Goal: Task Accomplishment & Management: Manage account settings

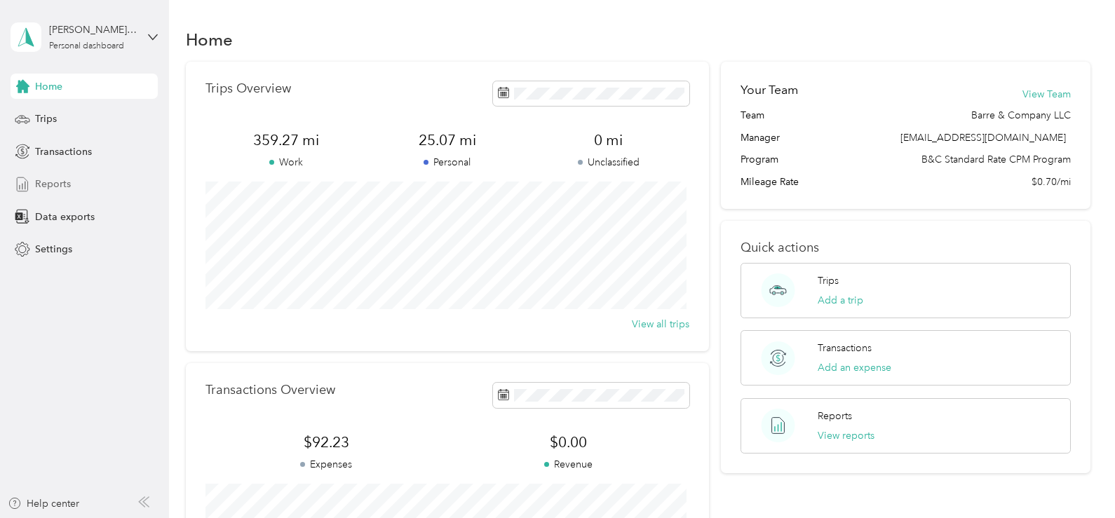
click at [71, 188] on div "Reports" at bounding box center [84, 184] width 147 height 25
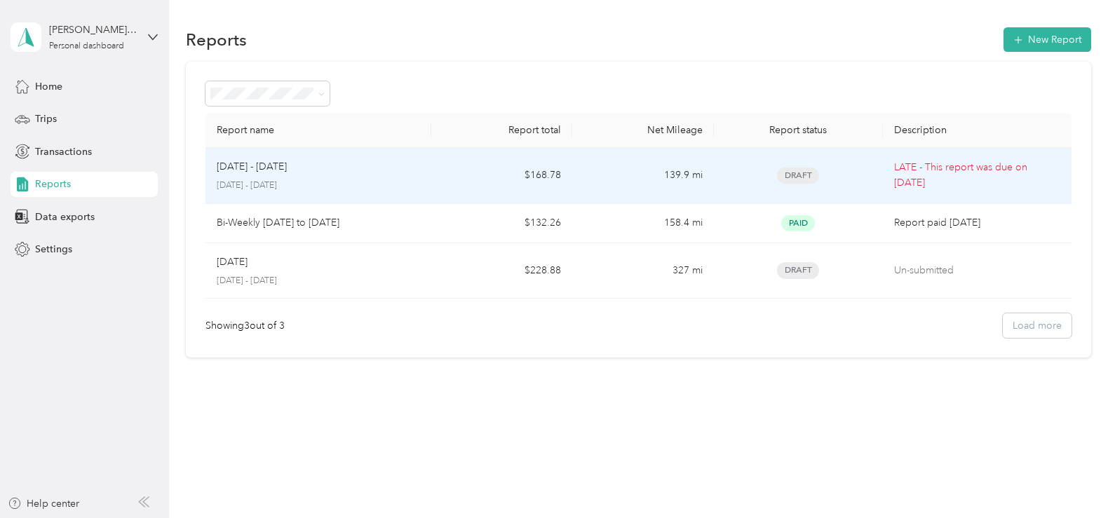
click at [353, 179] on p "[DATE] - [DATE]" at bounding box center [318, 185] width 203 height 13
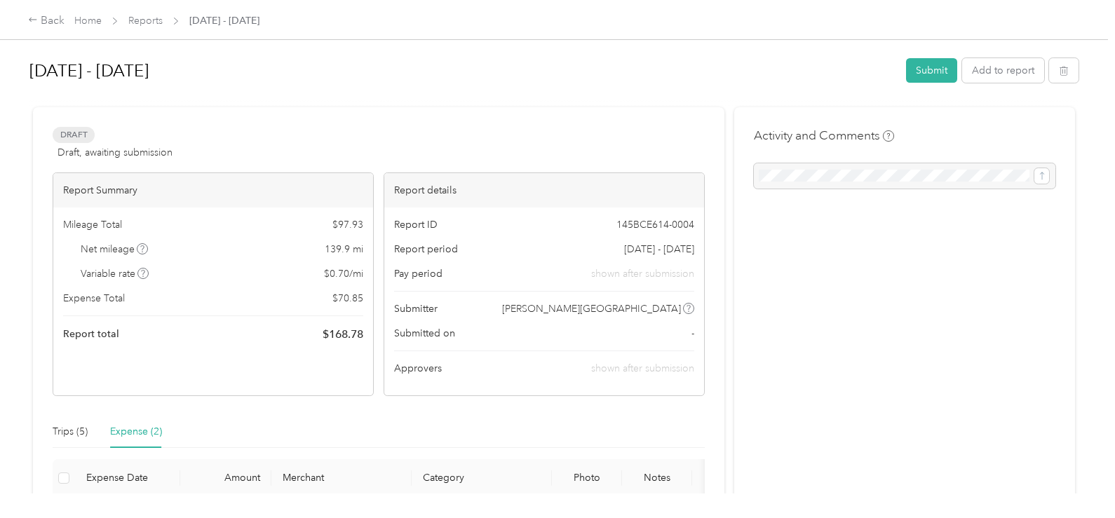
scroll to position [140, 0]
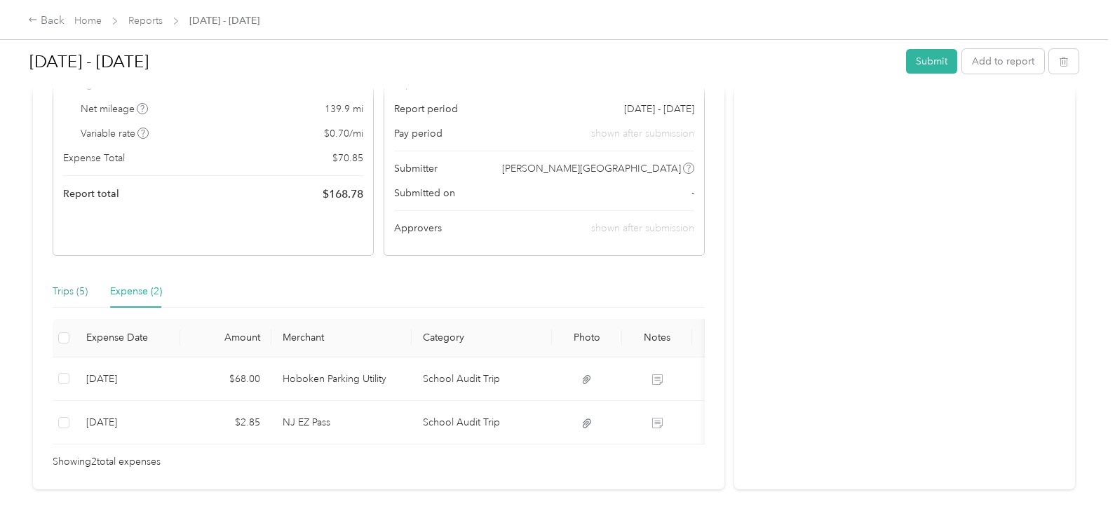
click at [79, 294] on div "Trips (5)" at bounding box center [70, 291] width 35 height 15
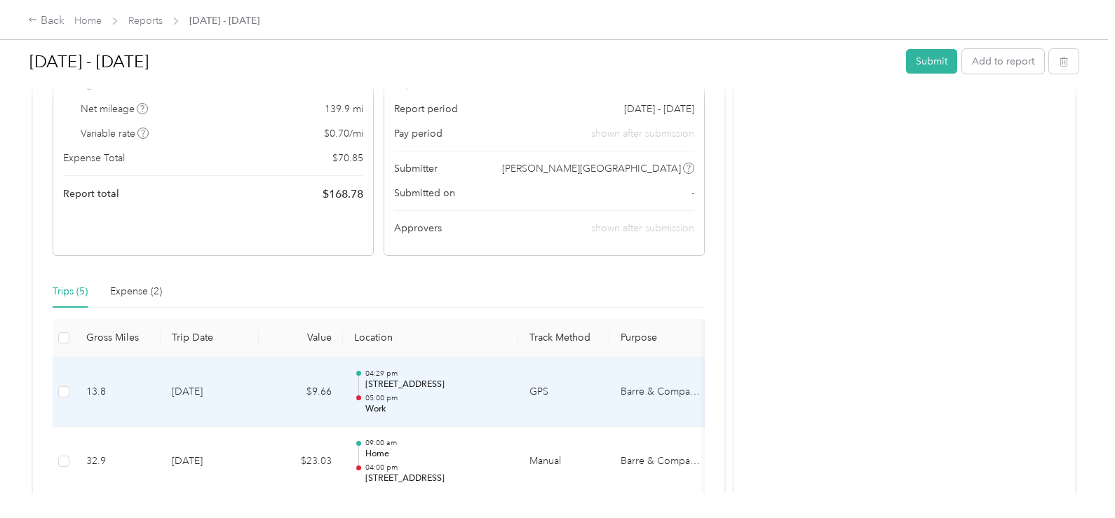
click at [226, 385] on td "[DATE]" at bounding box center [210, 393] width 98 height 70
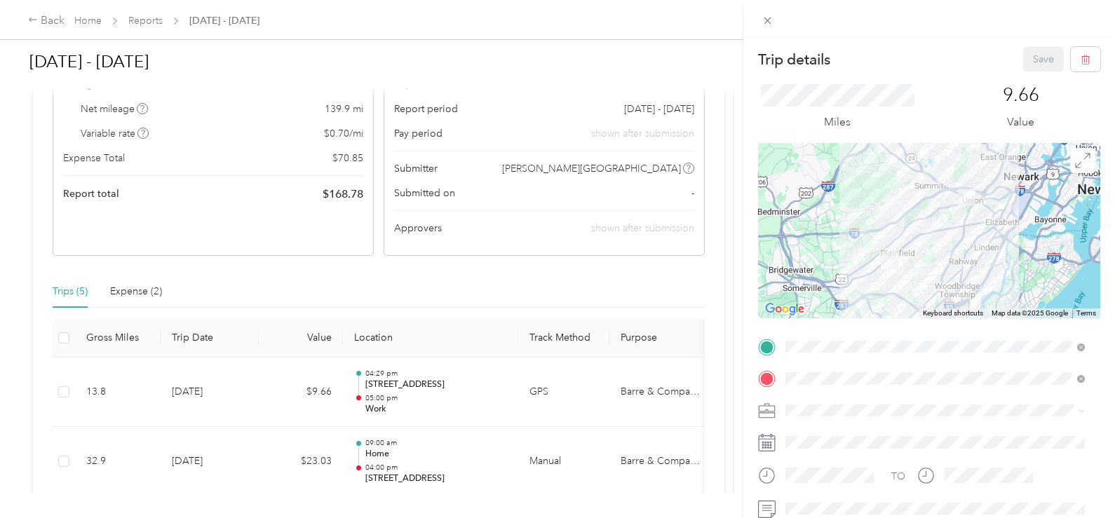
scroll to position [70, 0]
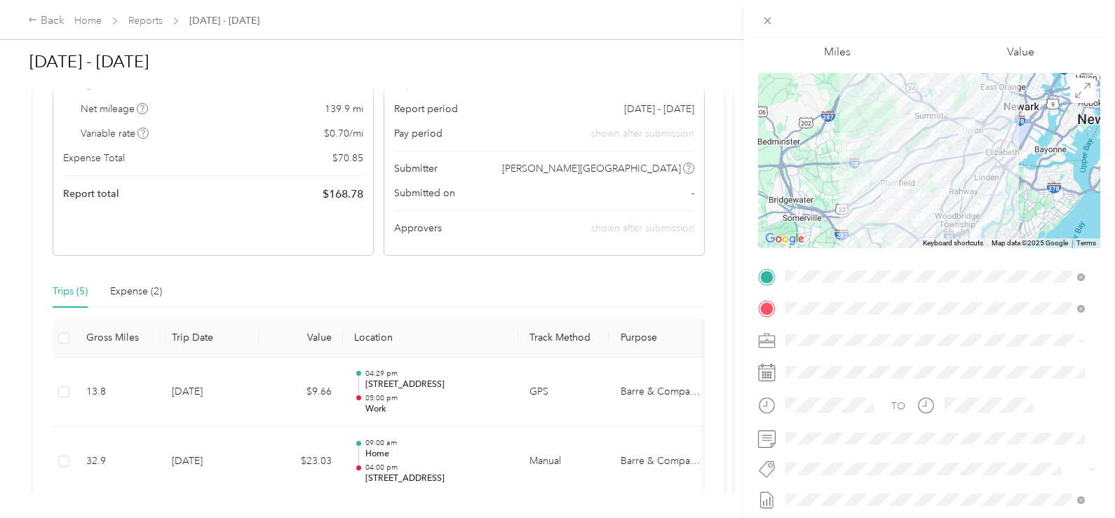
click at [816, 477] on span "[DATE]" at bounding box center [800, 476] width 31 height 15
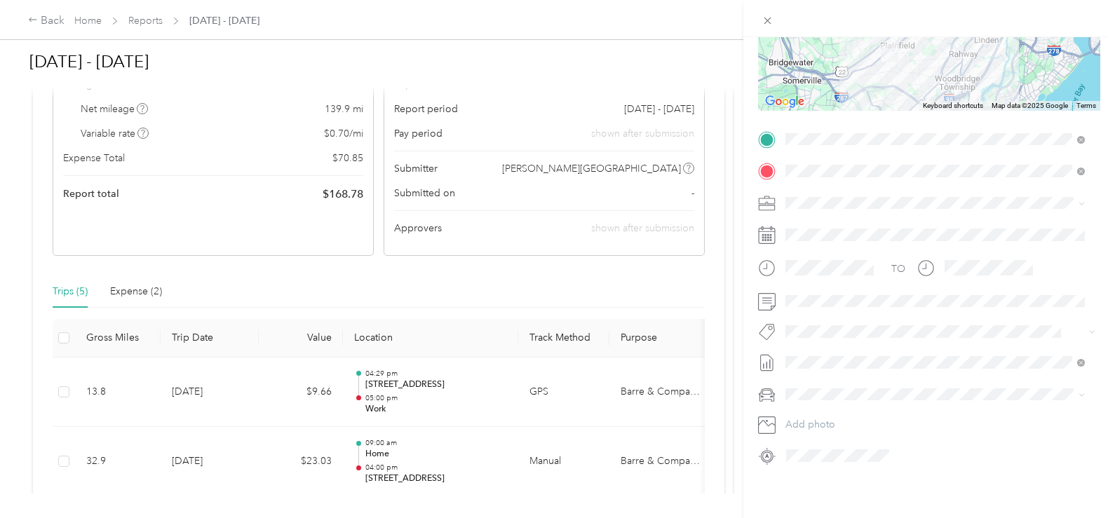
scroll to position [0, 0]
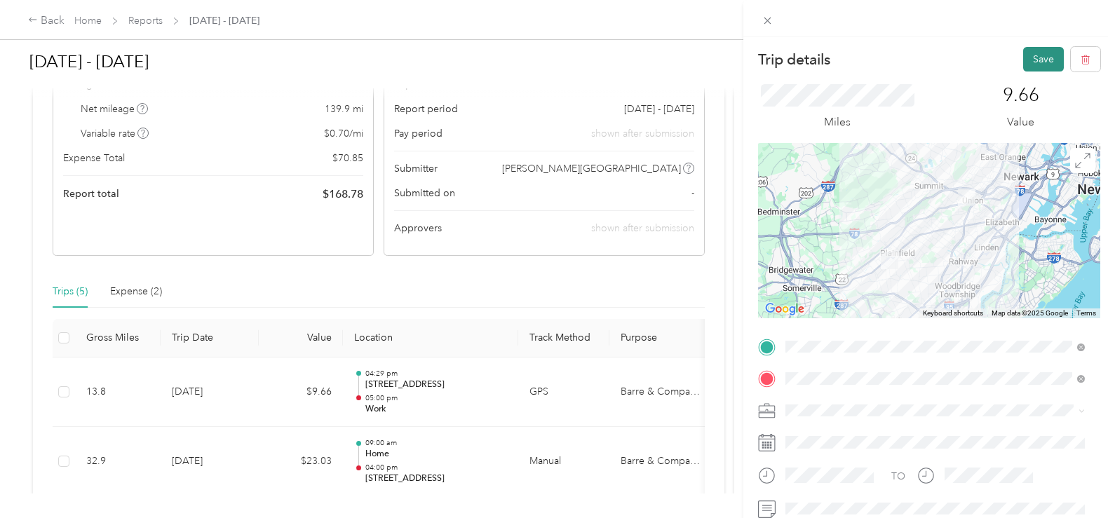
click at [1034, 59] on button "Save" at bounding box center [1043, 59] width 41 height 25
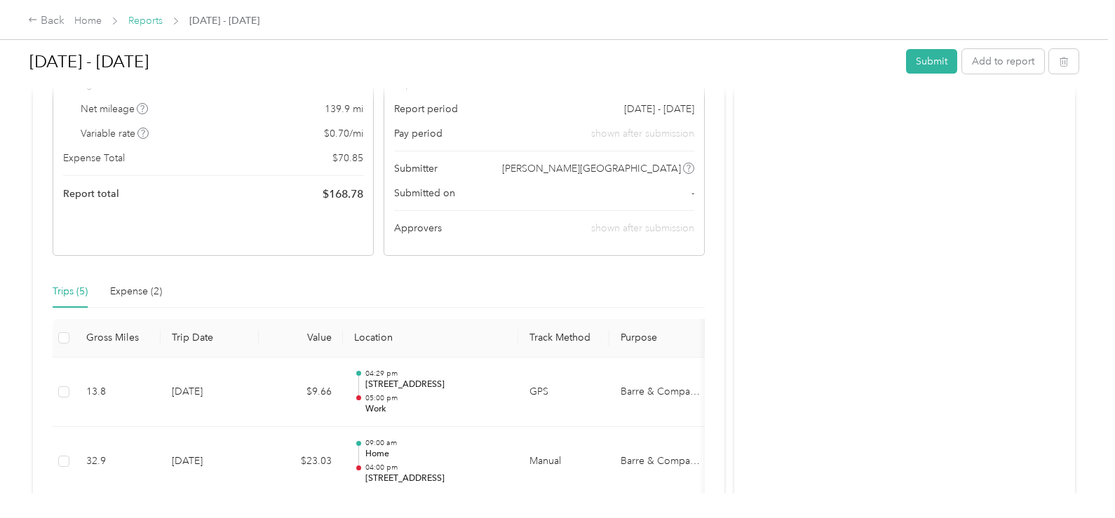
click at [144, 25] on link "Reports" at bounding box center [145, 21] width 34 height 12
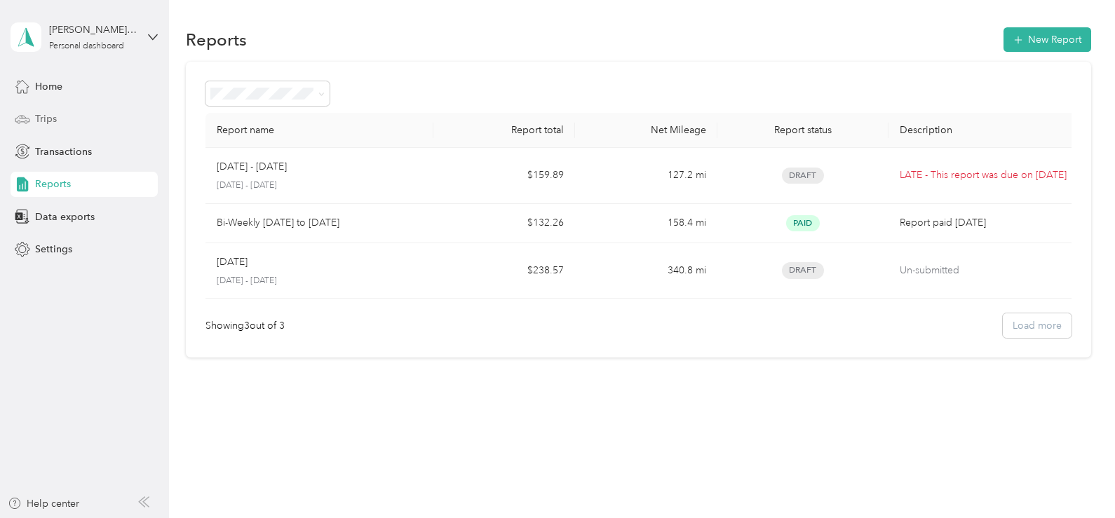
click at [46, 118] on span "Trips" at bounding box center [46, 118] width 22 height 15
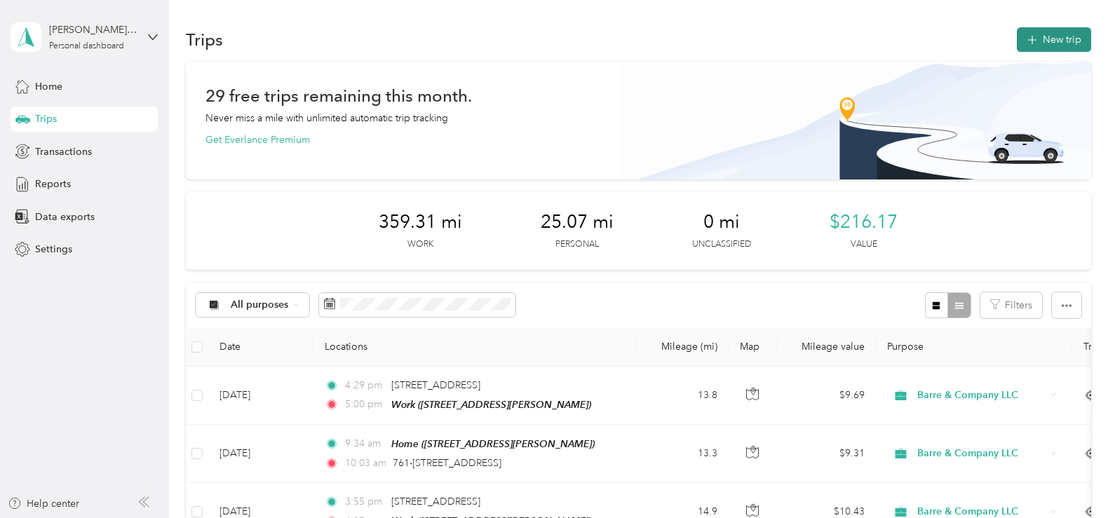
click at [1069, 39] on button "New trip" at bounding box center [1053, 39] width 74 height 25
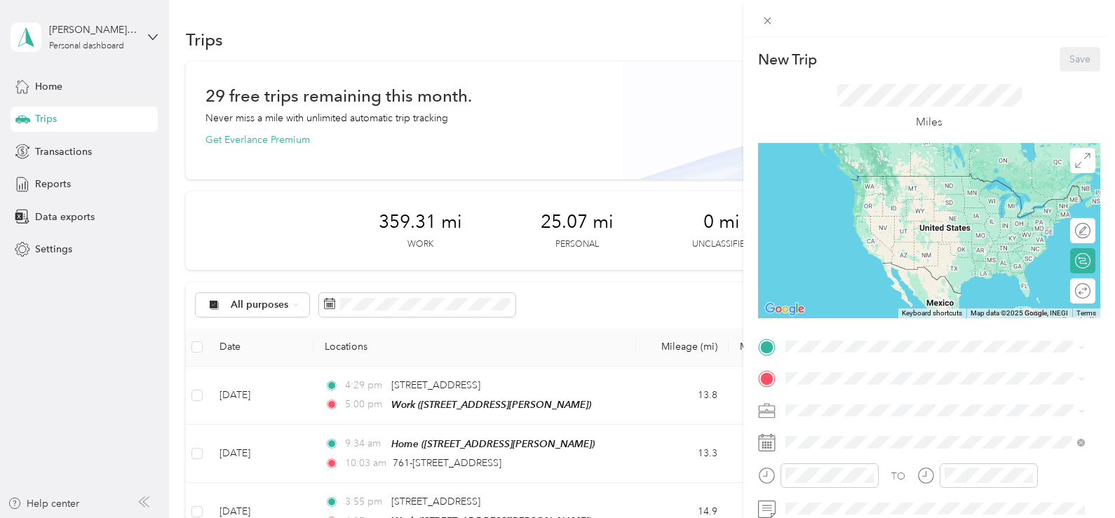
click at [834, 400] on strong "Home" at bounding box center [825, 396] width 27 height 13
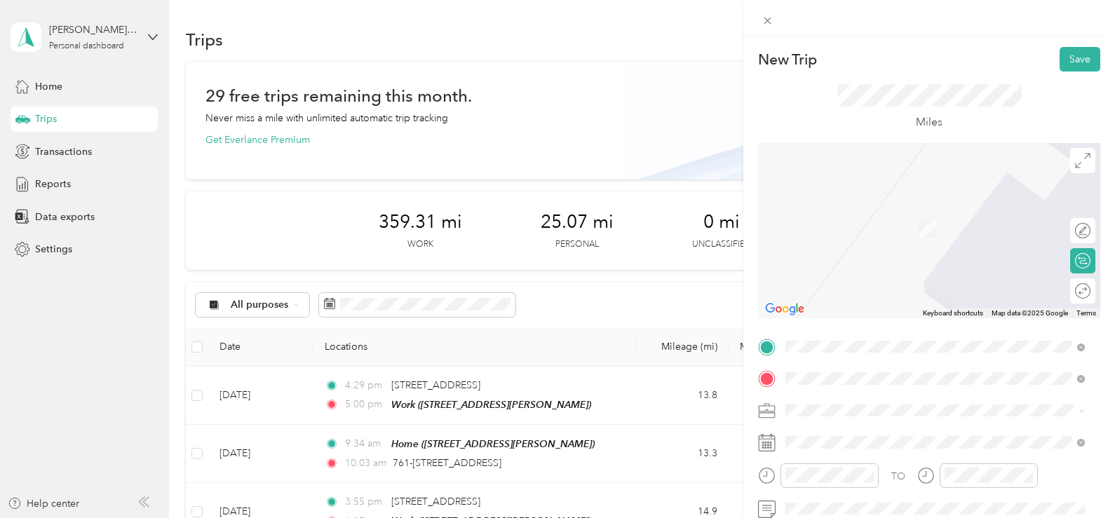
click at [922, 424] on div "TO Add photo" at bounding box center [929, 505] width 342 height 339
click at [1080, 292] on div "Round trip" at bounding box center [1030, 290] width 130 height 25
click at [1073, 292] on div "Round trip" at bounding box center [1036, 291] width 108 height 15
click at [1070, 289] on div "Round trip" at bounding box center [1070, 291] width 40 height 15
drag, startPoint x: 1059, startPoint y: 291, endPoint x: 1078, endPoint y: 290, distance: 18.9
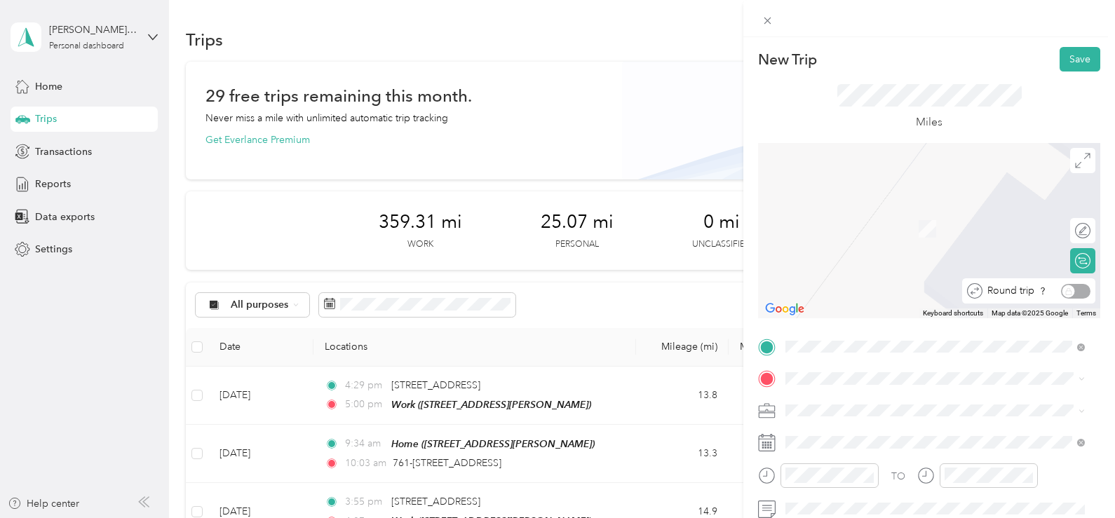
click at [1078, 290] on div "Round trip" at bounding box center [1036, 291] width 108 height 15
click at [1056, 293] on div "Round trip" at bounding box center [1036, 291] width 108 height 15
click at [1036, 293] on div "Round trip" at bounding box center [1036, 291] width 108 height 15
drag, startPoint x: 1052, startPoint y: 287, endPoint x: 1068, endPoint y: 290, distance: 15.7
click at [1066, 290] on div "Round trip" at bounding box center [1036, 291] width 108 height 15
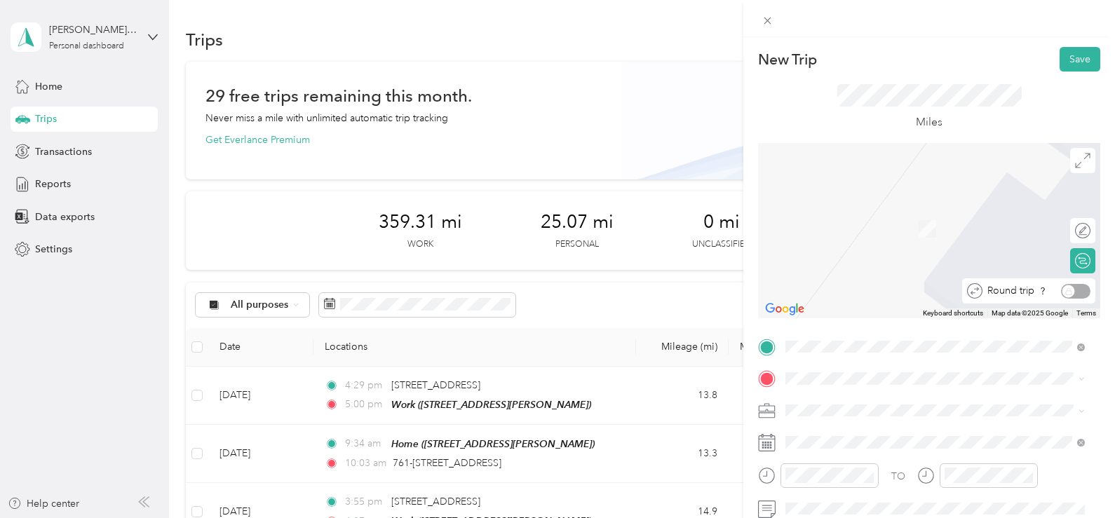
click at [1068, 290] on div "Round trip" at bounding box center [1036, 291] width 108 height 15
click at [967, 290] on icon at bounding box center [974, 290] width 15 height 15
click at [1057, 290] on div "Round trip" at bounding box center [1036, 291] width 108 height 15
click at [871, 213] on span "[STREET_ADDRESS][US_STATE]" at bounding box center [882, 208] width 140 height 13
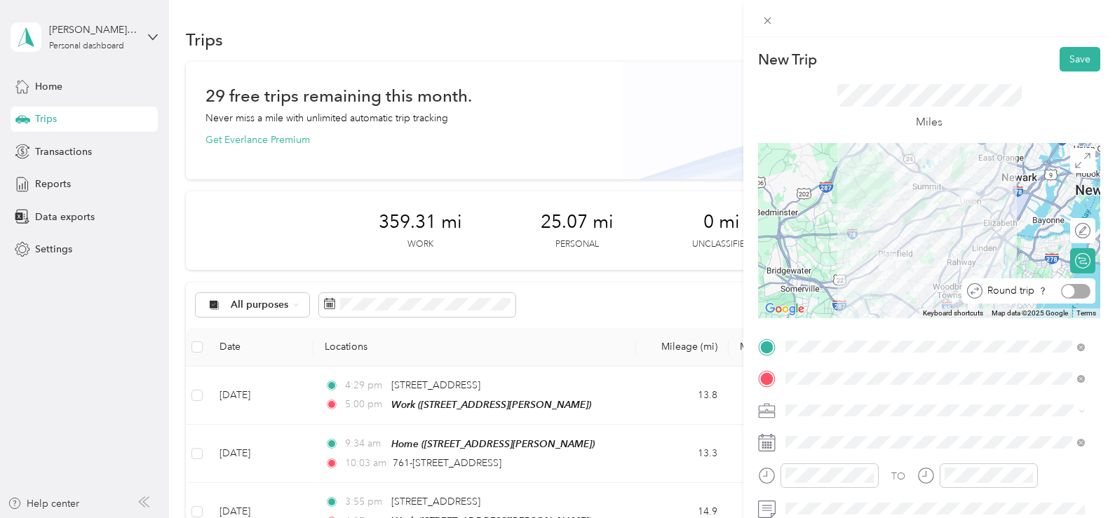
click at [1068, 294] on div at bounding box center [1075, 291] width 29 height 15
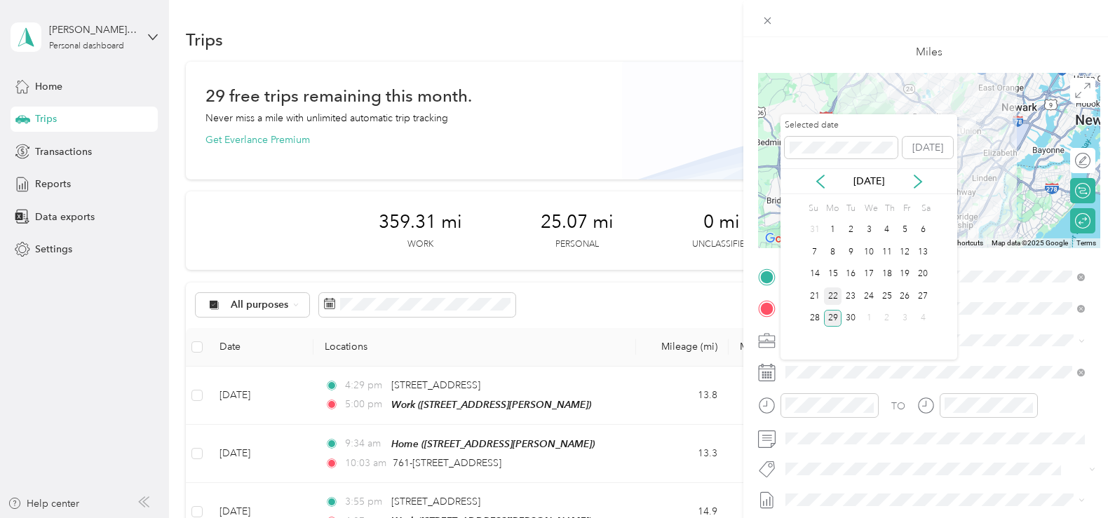
click at [830, 295] on div "22" at bounding box center [833, 296] width 18 height 18
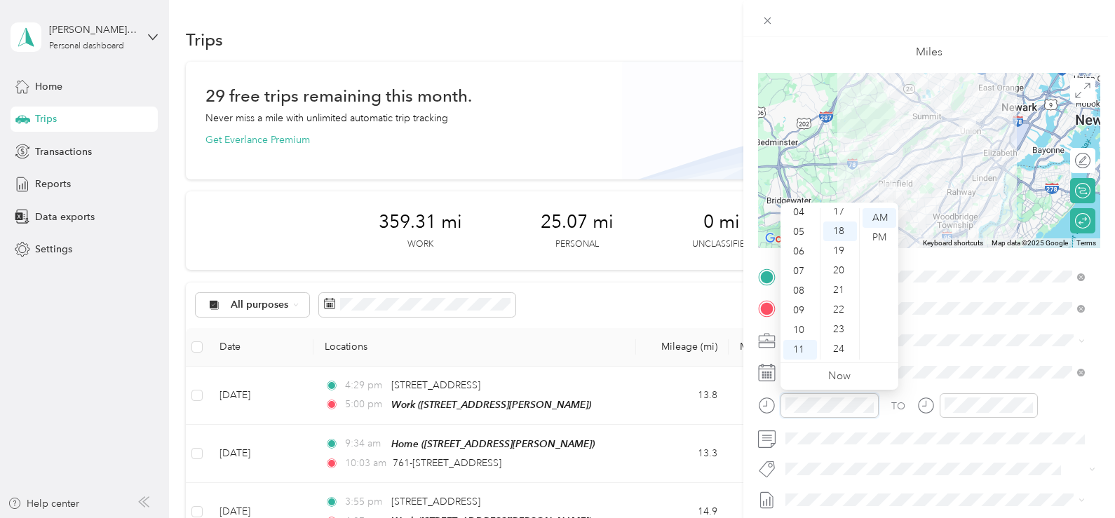
scroll to position [353, 0]
click at [798, 303] on div "09" at bounding box center [800, 311] width 34 height 20
click at [839, 220] on div "00" at bounding box center [840, 218] width 34 height 20
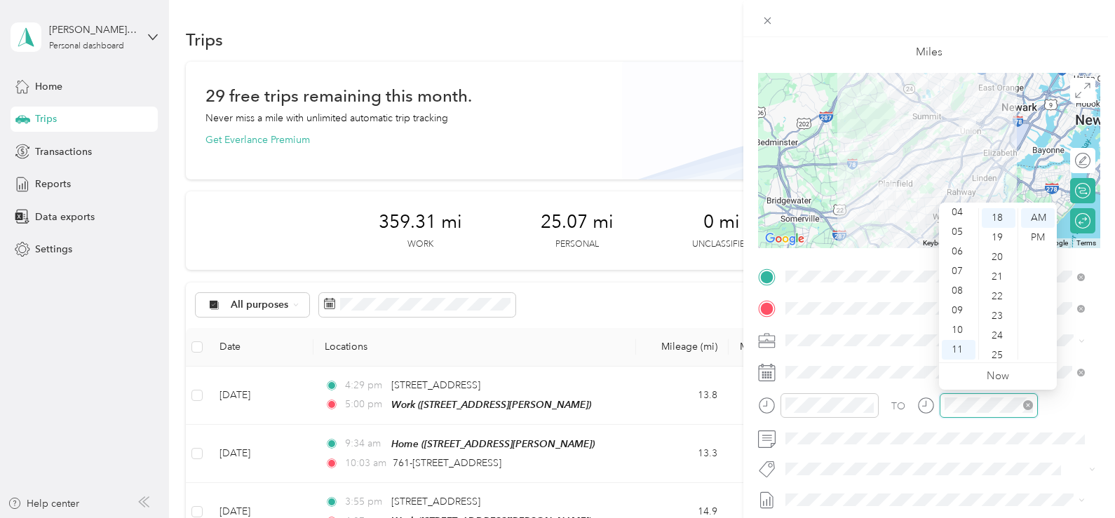
scroll to position [353, 0]
click at [959, 212] on div "04" at bounding box center [958, 213] width 34 height 20
drag, startPoint x: 995, startPoint y: 213, endPoint x: 1002, endPoint y: 222, distance: 11.0
click at [995, 216] on div "00" at bounding box center [998, 218] width 34 height 20
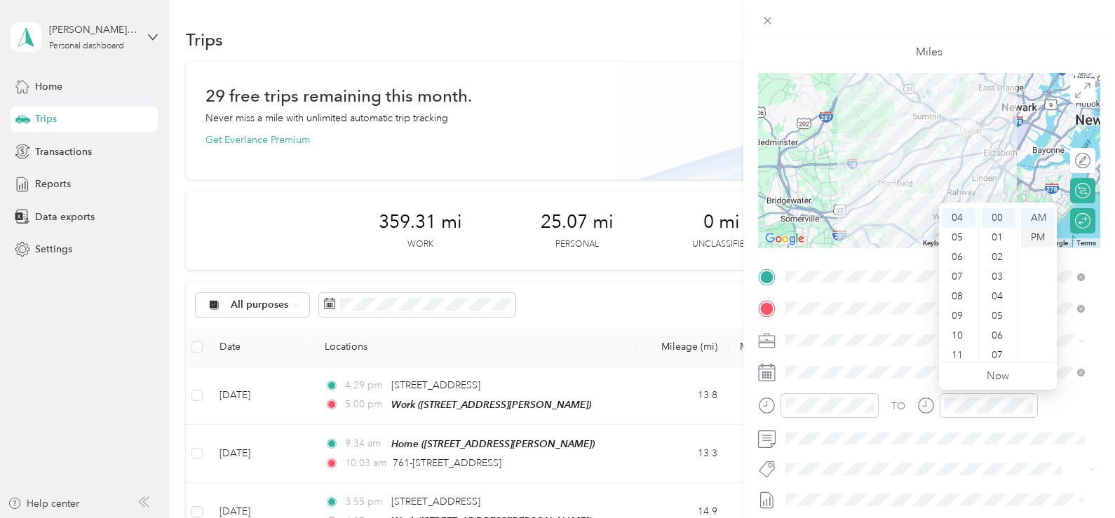
click at [1034, 231] on div "PM" at bounding box center [1038, 238] width 34 height 20
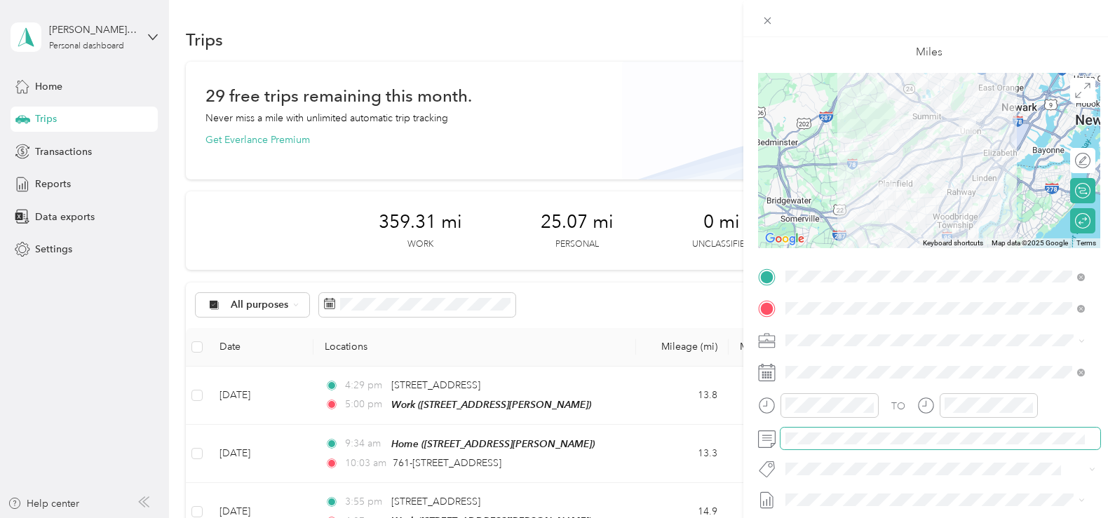
click at [902, 445] on span at bounding box center [940, 439] width 320 height 22
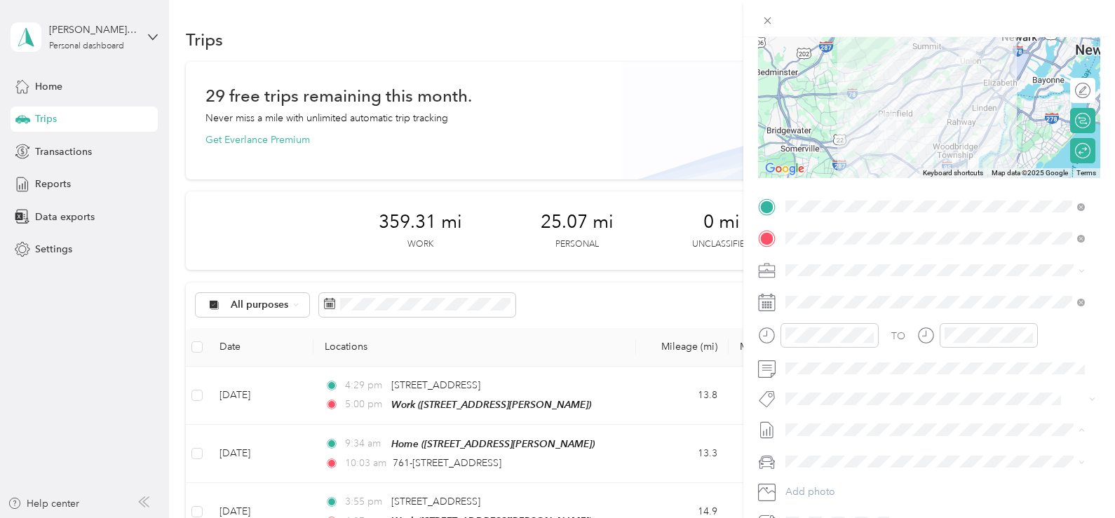
click at [841, 473] on span "[DATE] - [DATE]" at bounding box center [820, 476] width 70 height 15
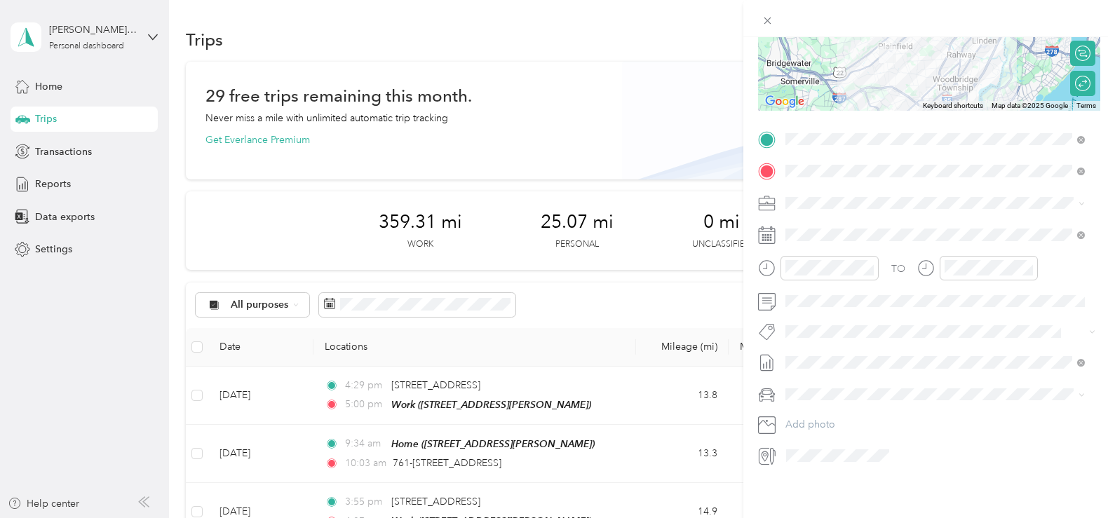
scroll to position [8, 0]
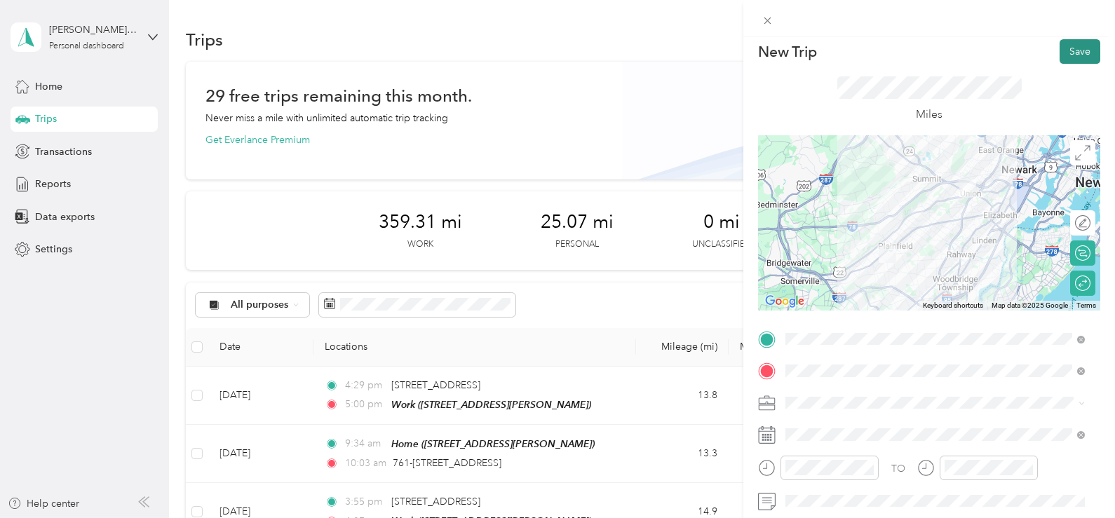
click at [1074, 57] on button "Save" at bounding box center [1079, 51] width 41 height 25
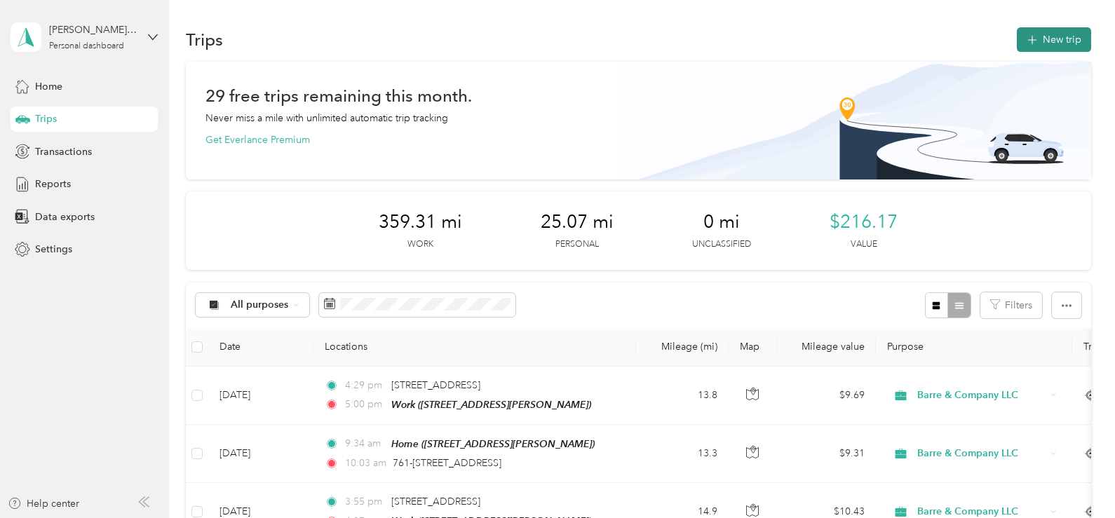
click at [1066, 43] on button "New trip" at bounding box center [1053, 39] width 74 height 25
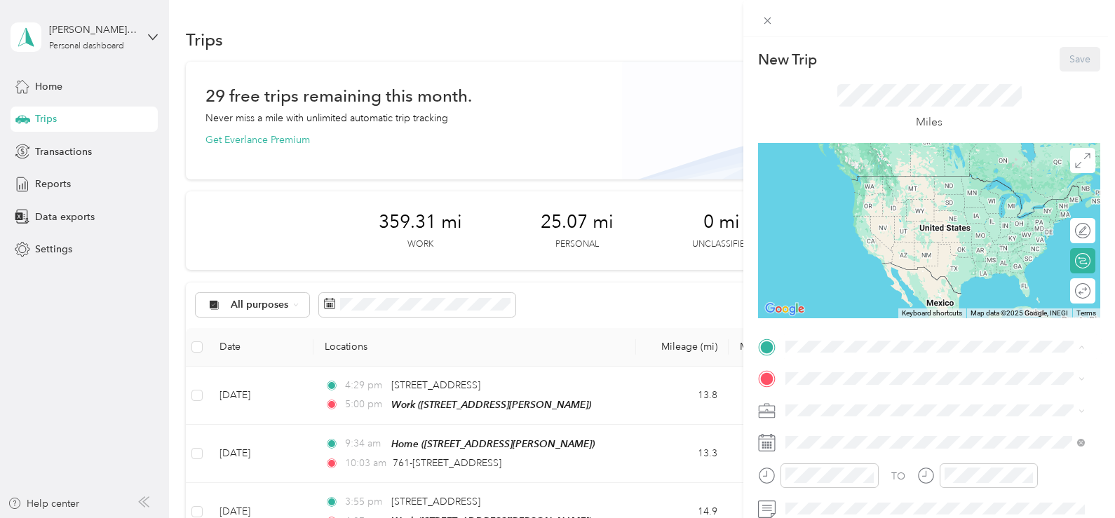
click at [841, 406] on div "Home" at bounding box center [895, 402] width 167 height 13
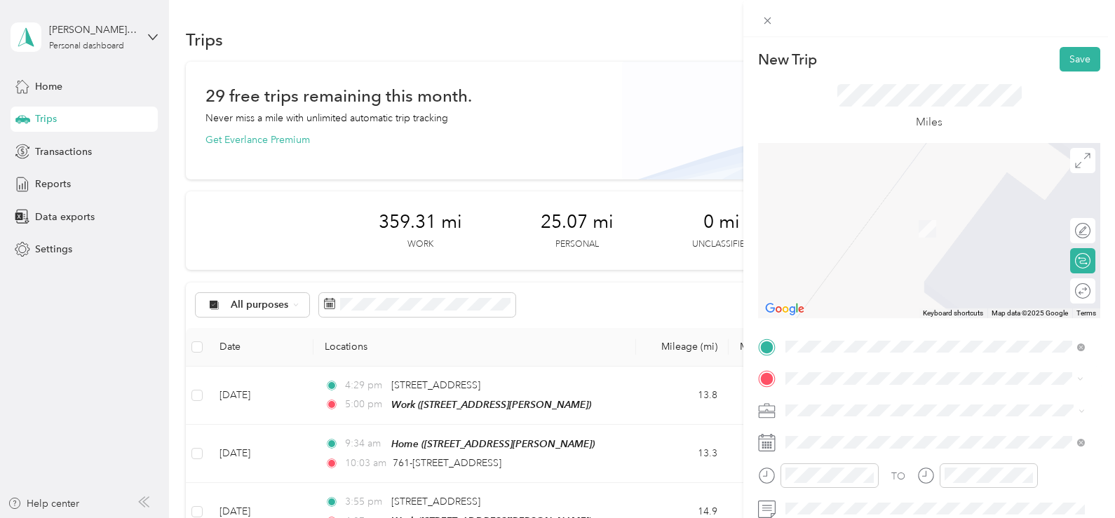
click at [843, 211] on span "[STREET_ADDRESS][US_STATE]" at bounding box center [882, 208] width 140 height 13
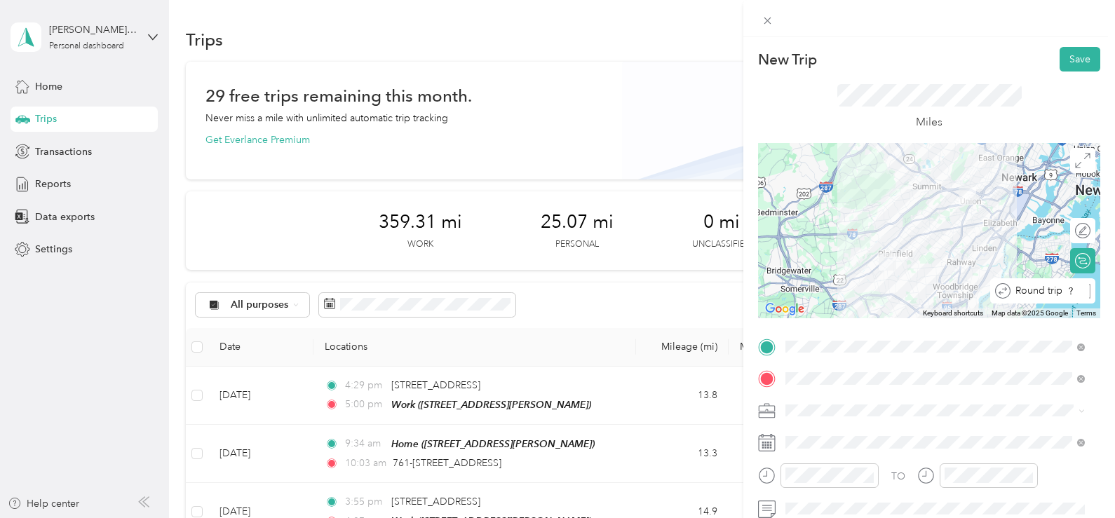
click at [1077, 296] on div "Round trip" at bounding box center [1050, 291] width 80 height 15
click at [1066, 292] on div at bounding box center [1075, 291] width 29 height 15
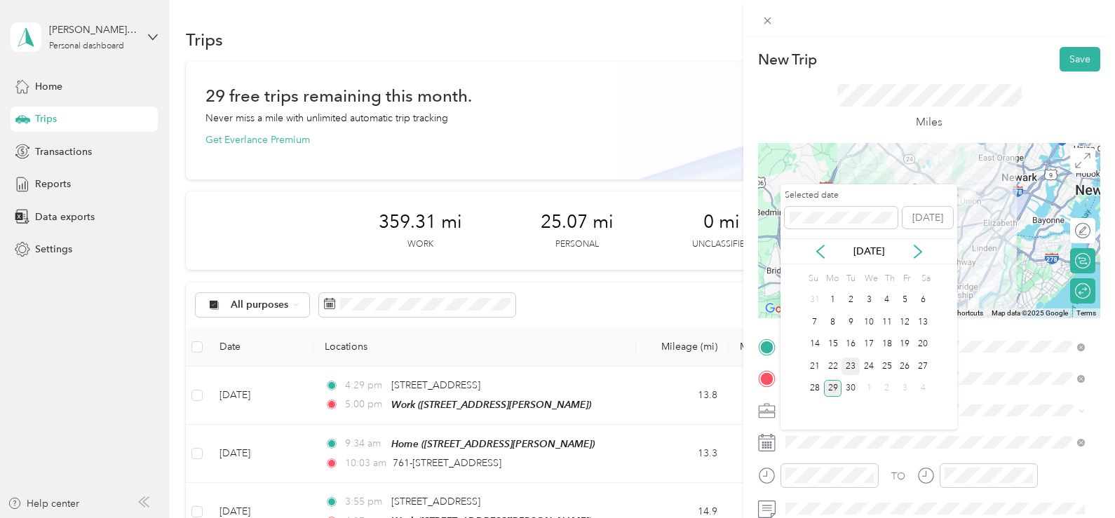
click at [855, 369] on div "23" at bounding box center [850, 367] width 18 height 18
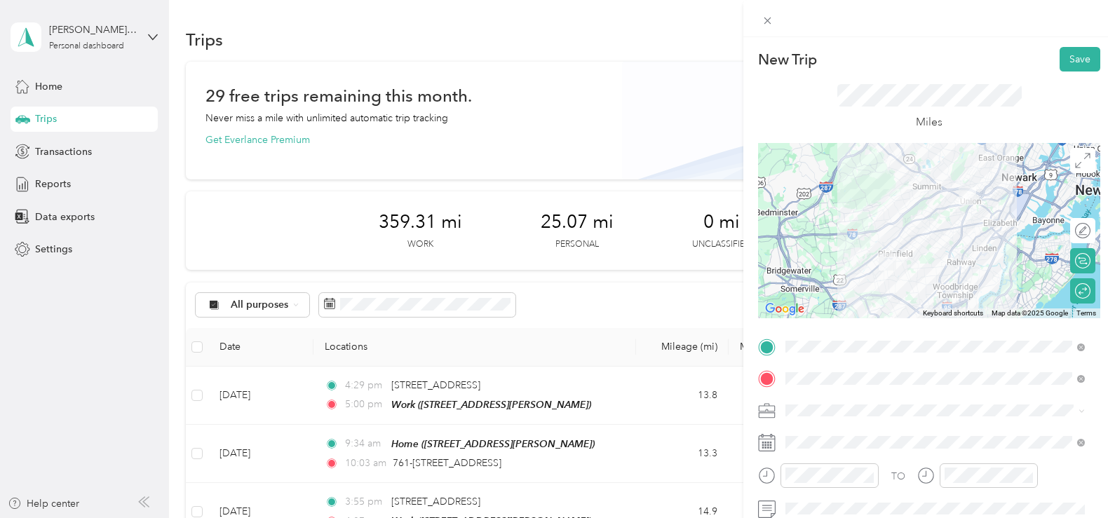
scroll to position [70, 0]
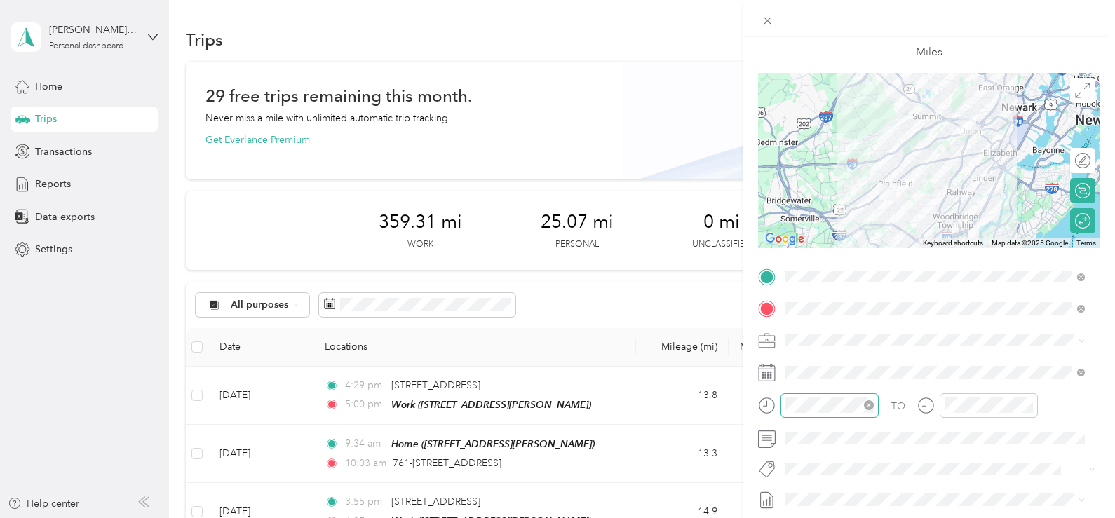
click at [843, 414] on div at bounding box center [829, 405] width 98 height 25
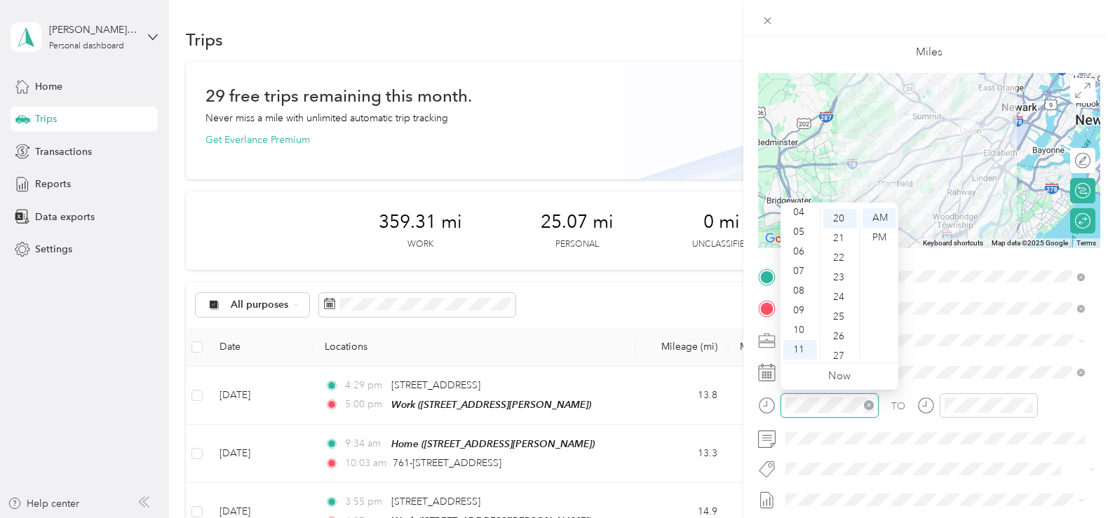
scroll to position [393, 0]
click at [794, 304] on div "09" at bounding box center [800, 311] width 34 height 20
click at [835, 215] on div "00" at bounding box center [840, 218] width 34 height 20
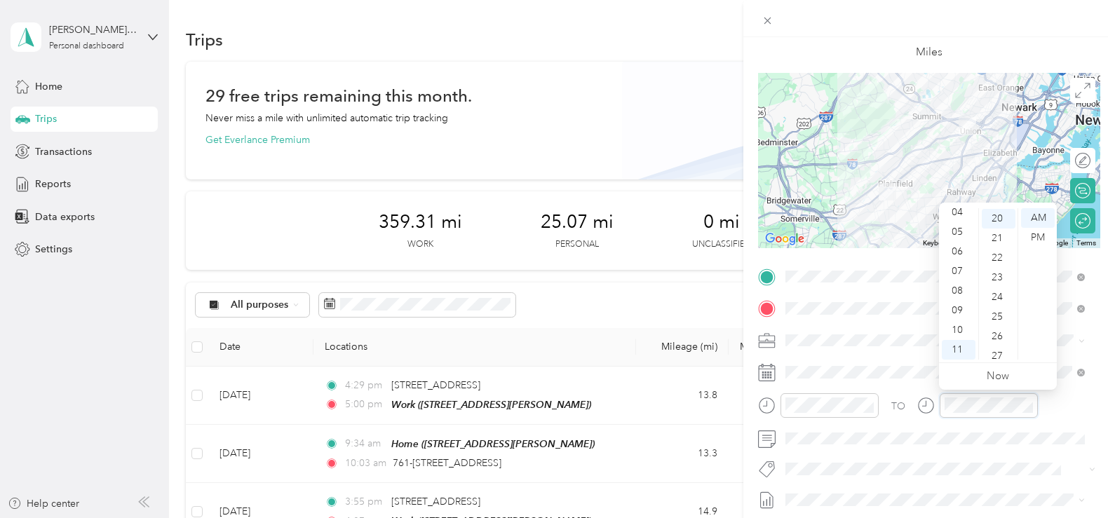
scroll to position [393, 0]
click at [957, 215] on div "04" at bounding box center [958, 213] width 34 height 20
click at [994, 217] on div "00" at bounding box center [998, 218] width 34 height 20
click at [1033, 235] on div "PM" at bounding box center [1038, 238] width 34 height 20
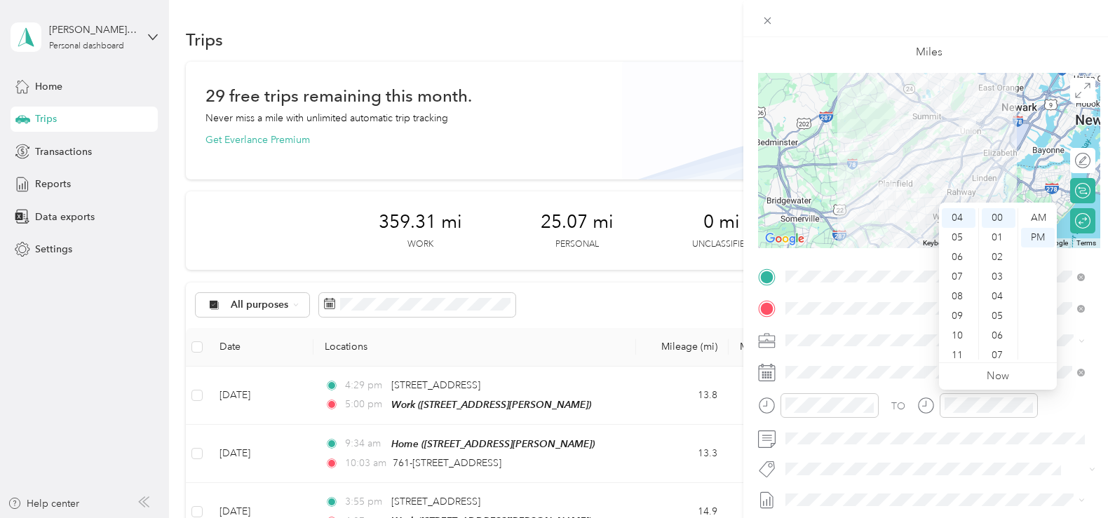
click at [906, 451] on div "TO Add photo" at bounding box center [929, 435] width 342 height 339
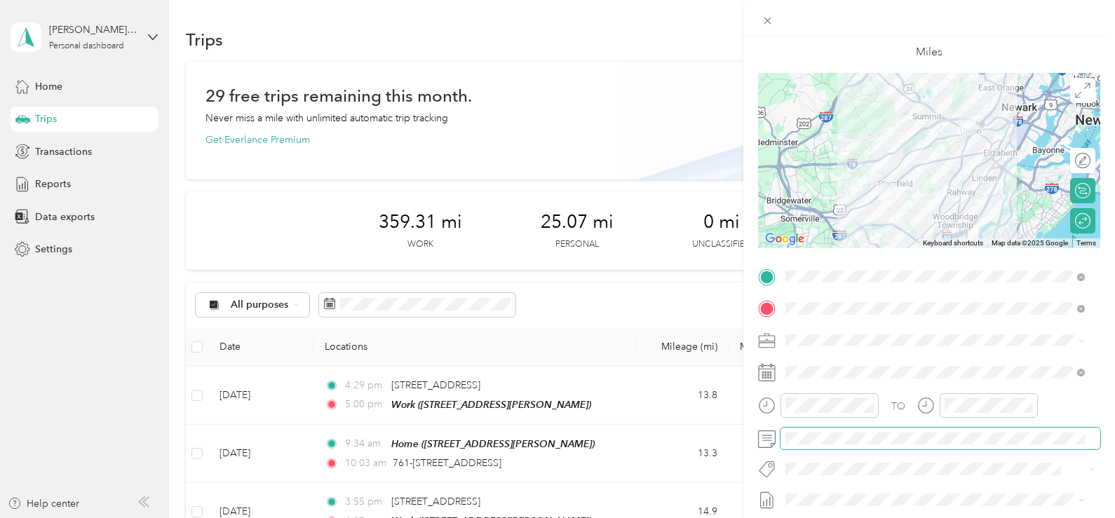
click at [907, 444] on span at bounding box center [940, 439] width 320 height 22
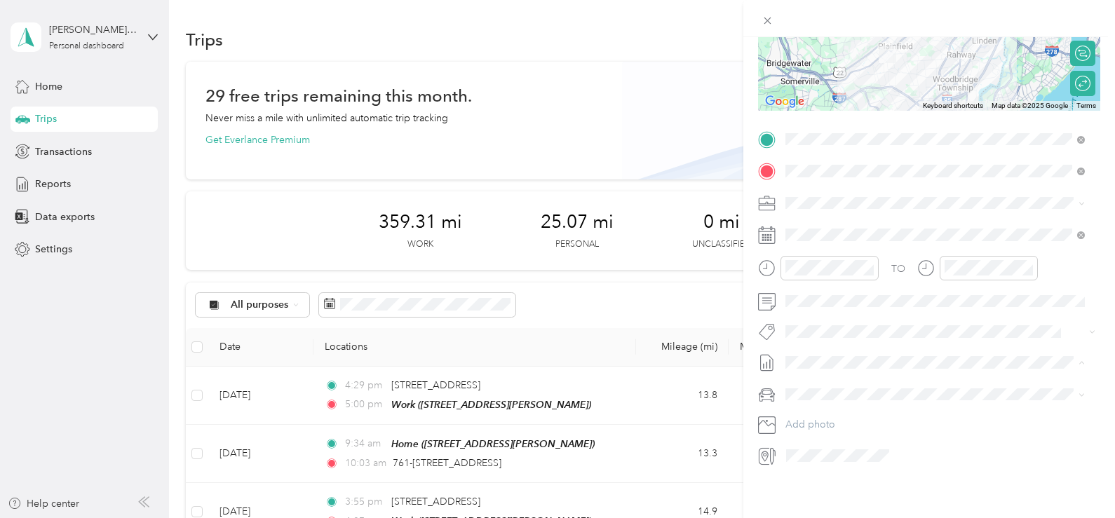
click at [828, 400] on span "[DATE] - [DATE]" at bounding box center [820, 406] width 70 height 15
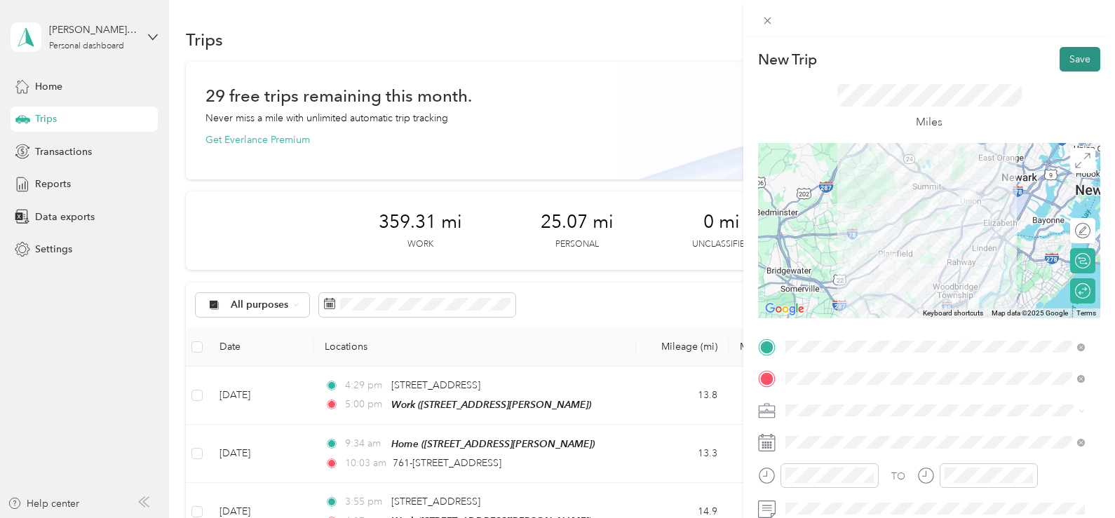
click at [1060, 55] on button "Save" at bounding box center [1079, 59] width 41 height 25
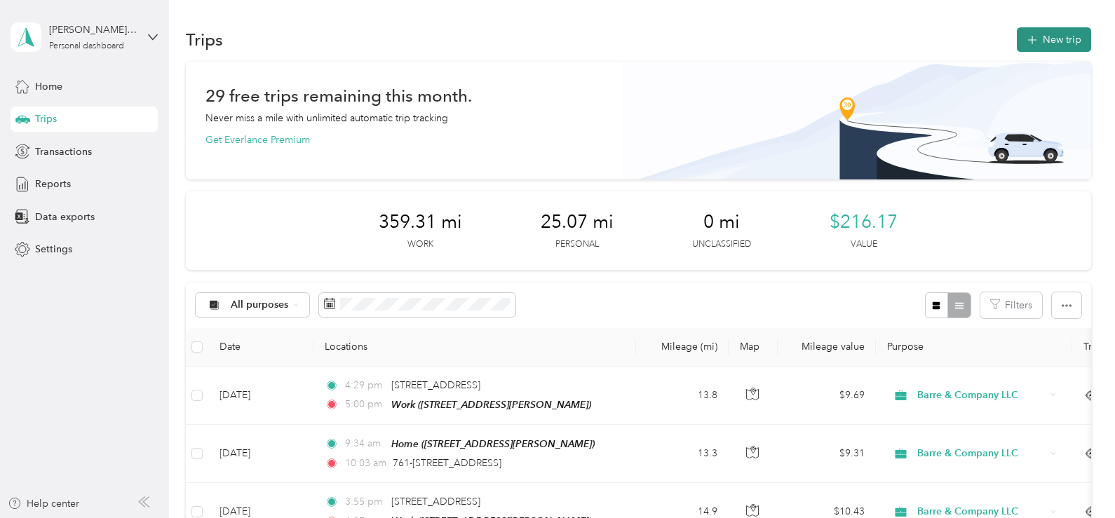
click at [1039, 34] on button "New trip" at bounding box center [1053, 39] width 74 height 25
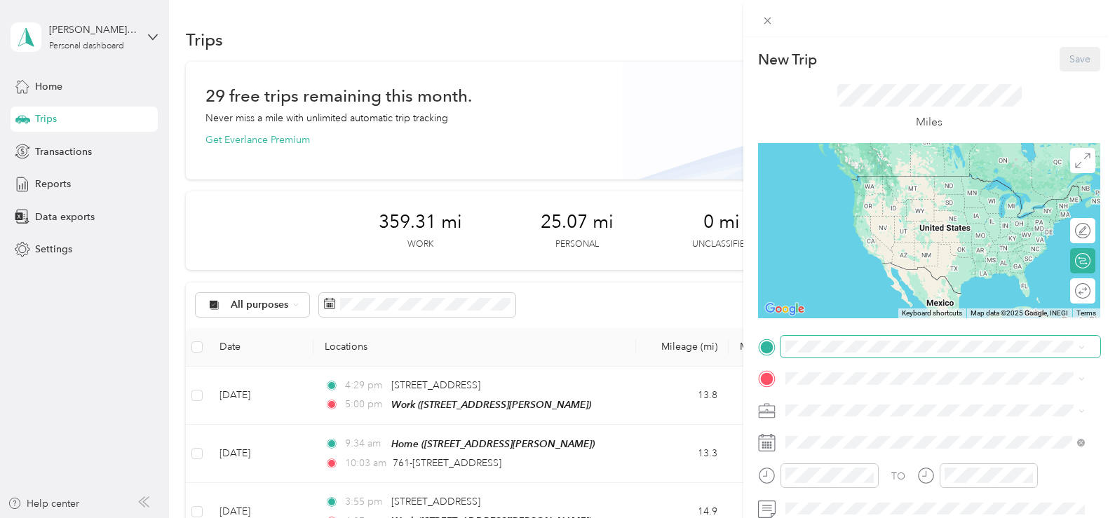
click at [862, 353] on span at bounding box center [940, 347] width 320 height 22
click at [837, 400] on strong "Home" at bounding box center [825, 402] width 27 height 13
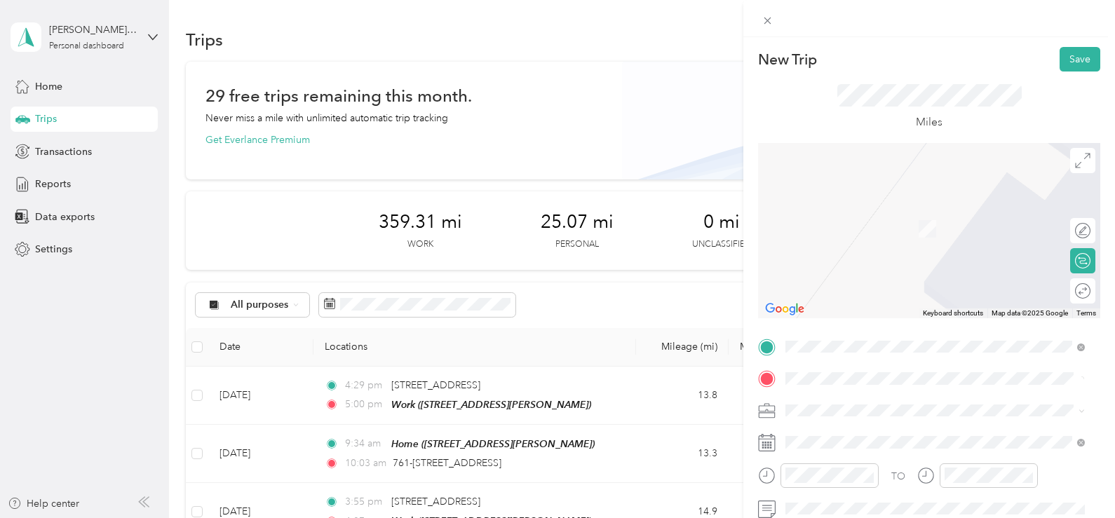
click at [868, 208] on span "[STREET_ADDRESS][US_STATE]" at bounding box center [882, 208] width 140 height 13
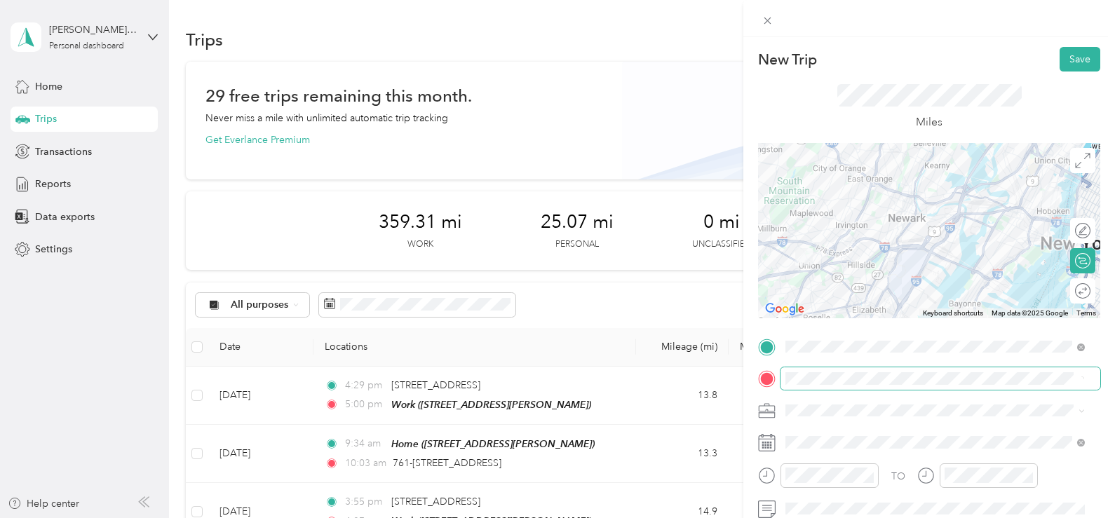
click at [924, 372] on span at bounding box center [940, 378] width 320 height 22
click at [867, 210] on span "[STREET_ADDRESS][US_STATE]" at bounding box center [882, 204] width 140 height 13
click at [1073, 293] on div at bounding box center [1075, 291] width 29 height 15
click at [878, 385] on span at bounding box center [940, 378] width 320 height 22
click at [838, 215] on span "[STREET_ADDRESS][US_STATE]" at bounding box center [882, 208] width 140 height 13
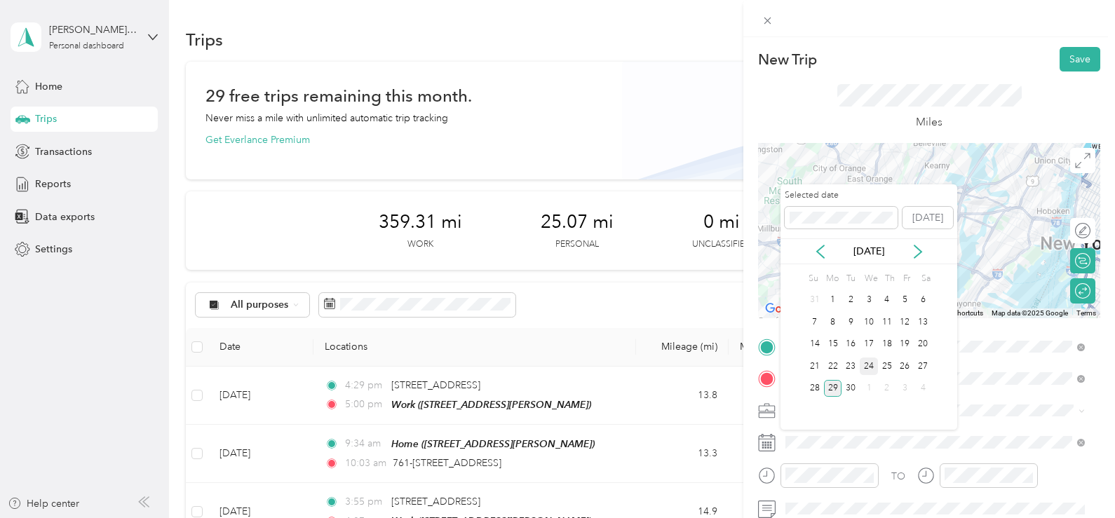
click at [868, 371] on div "24" at bounding box center [868, 367] width 18 height 18
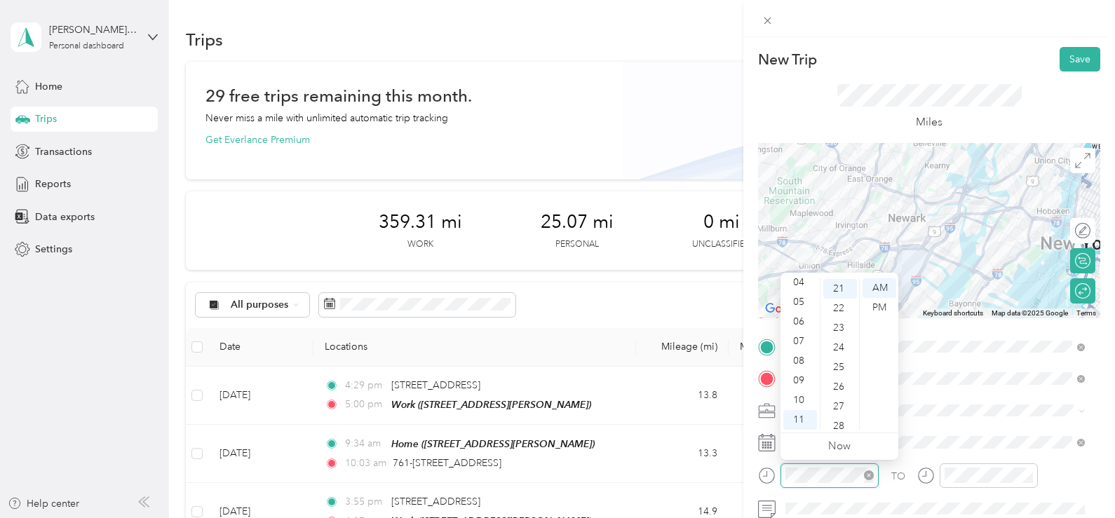
scroll to position [412, 0]
click at [807, 384] on div "09" at bounding box center [800, 381] width 34 height 20
click at [839, 290] on div "00" at bounding box center [840, 288] width 34 height 20
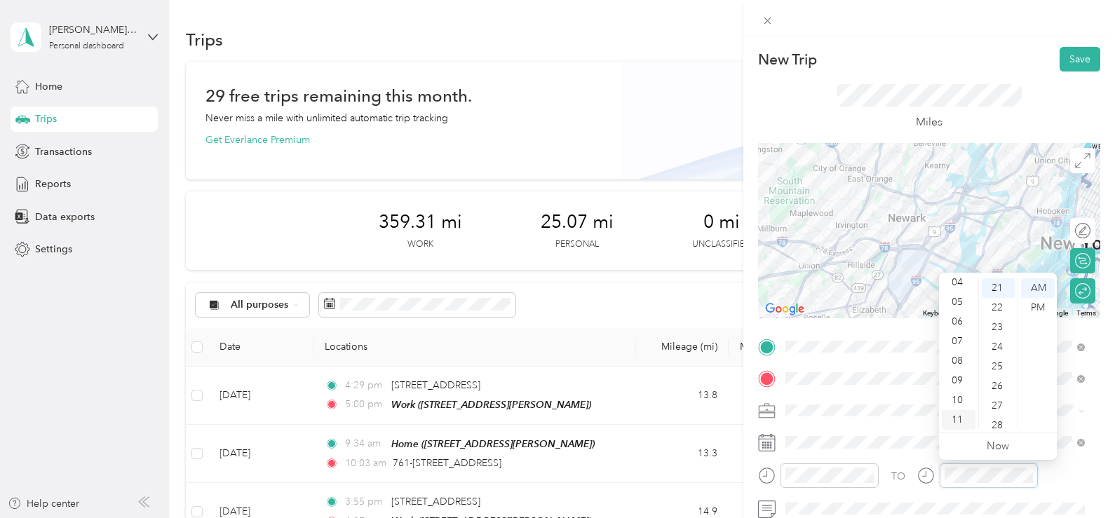
scroll to position [412, 0]
click at [958, 278] on div "04" at bounding box center [958, 283] width 34 height 20
click at [990, 289] on div "00" at bounding box center [998, 288] width 34 height 20
click at [1036, 306] on div "PM" at bounding box center [1038, 308] width 34 height 20
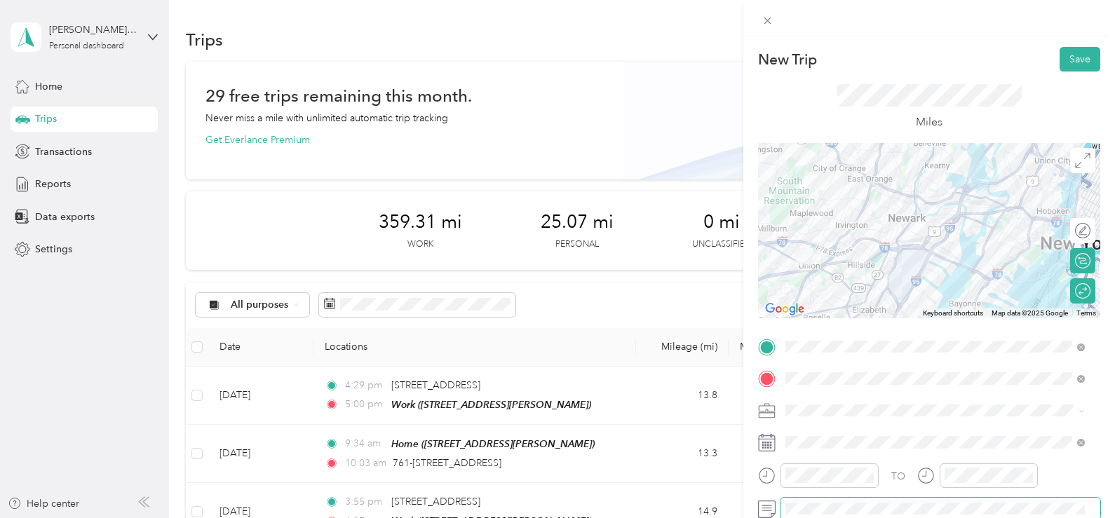
scroll to position [140, 0]
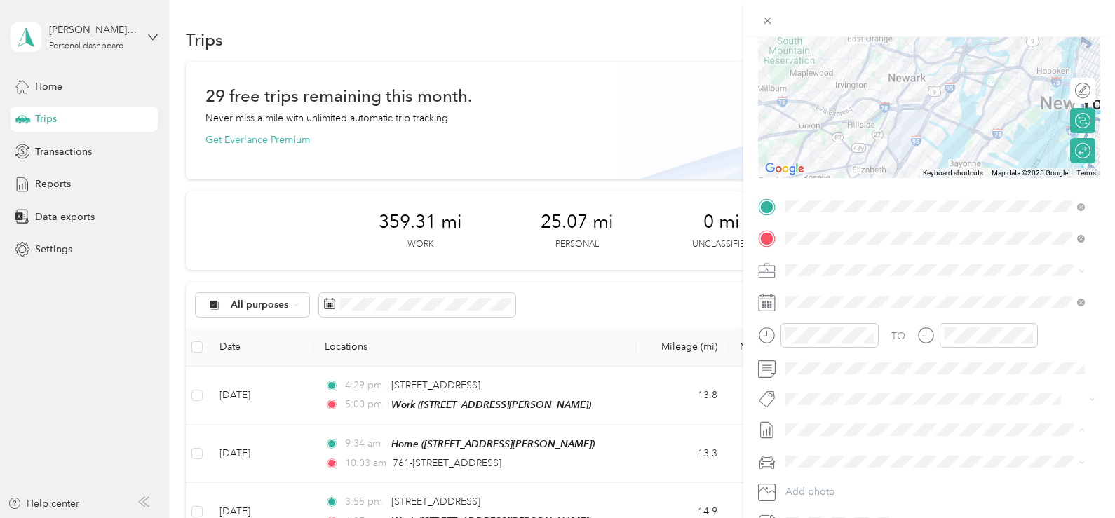
click at [869, 472] on span "[DATE] - [DATE] Draft" at bounding box center [935, 476] width 290 height 13
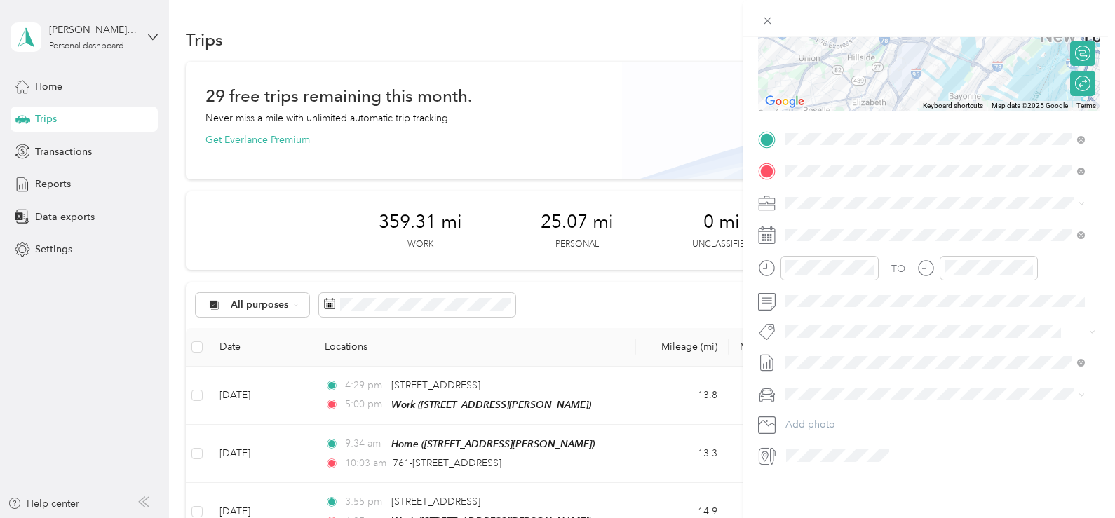
scroll to position [0, 0]
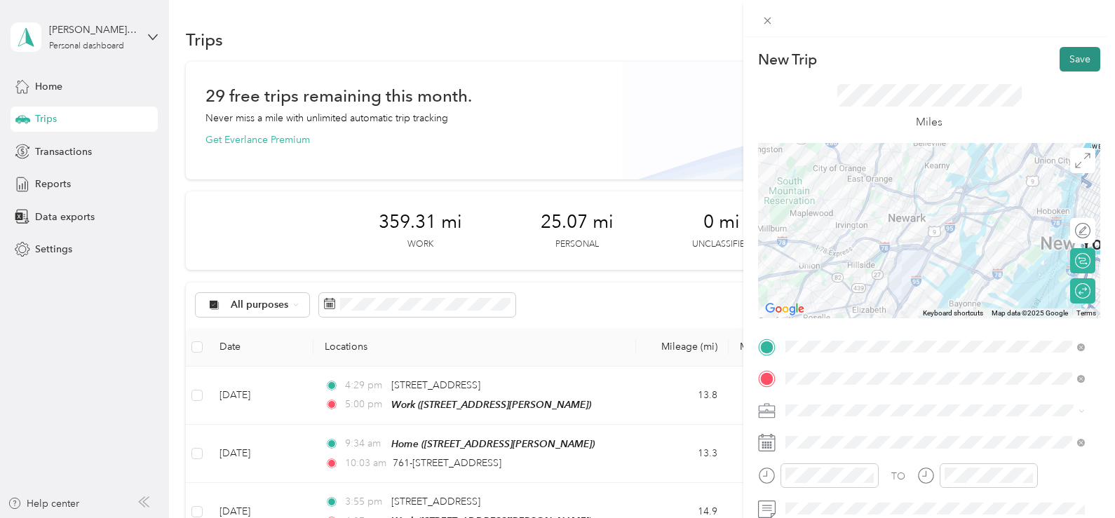
click at [1066, 62] on button "Save" at bounding box center [1079, 59] width 41 height 25
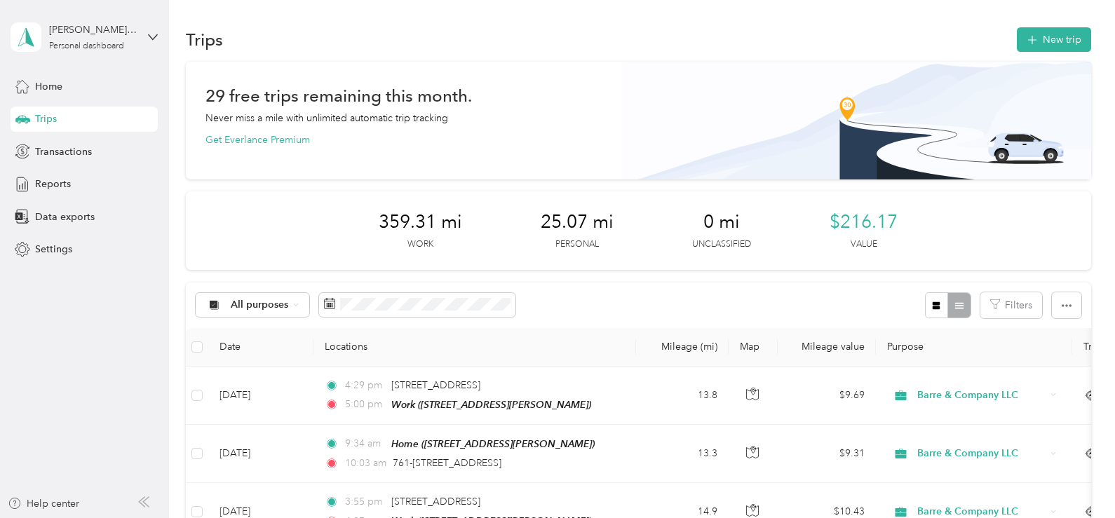
click at [1045, 36] on button "New trip" at bounding box center [1053, 39] width 74 height 25
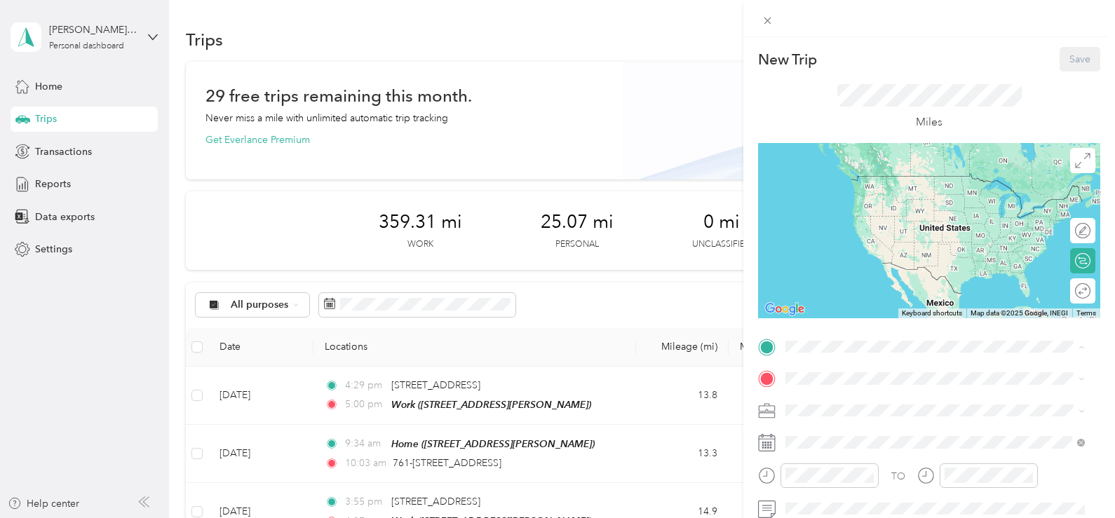
click at [834, 404] on strong "Home" at bounding box center [825, 402] width 27 height 13
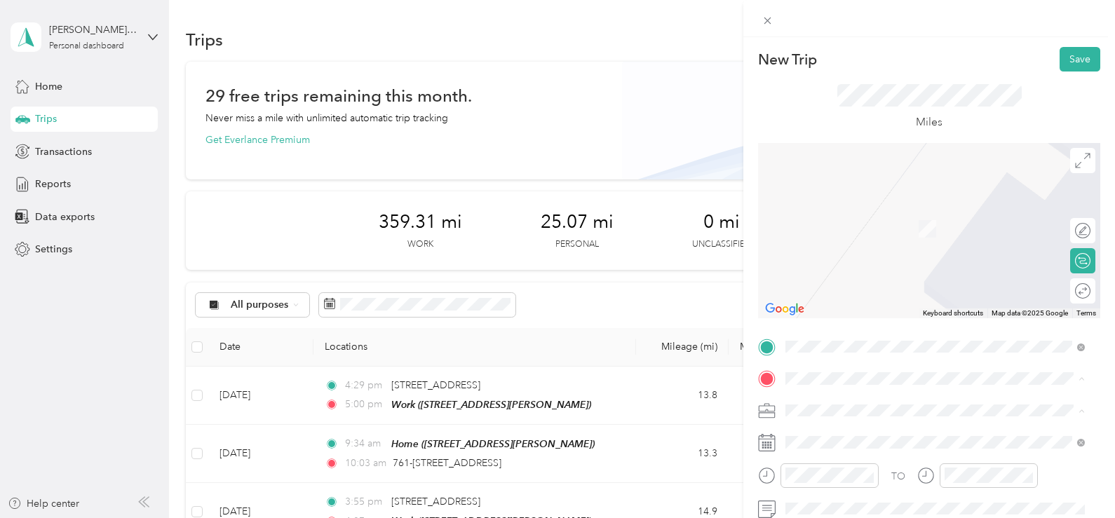
click at [840, 202] on span "[STREET_ADDRESS][US_STATE]" at bounding box center [882, 208] width 140 height 13
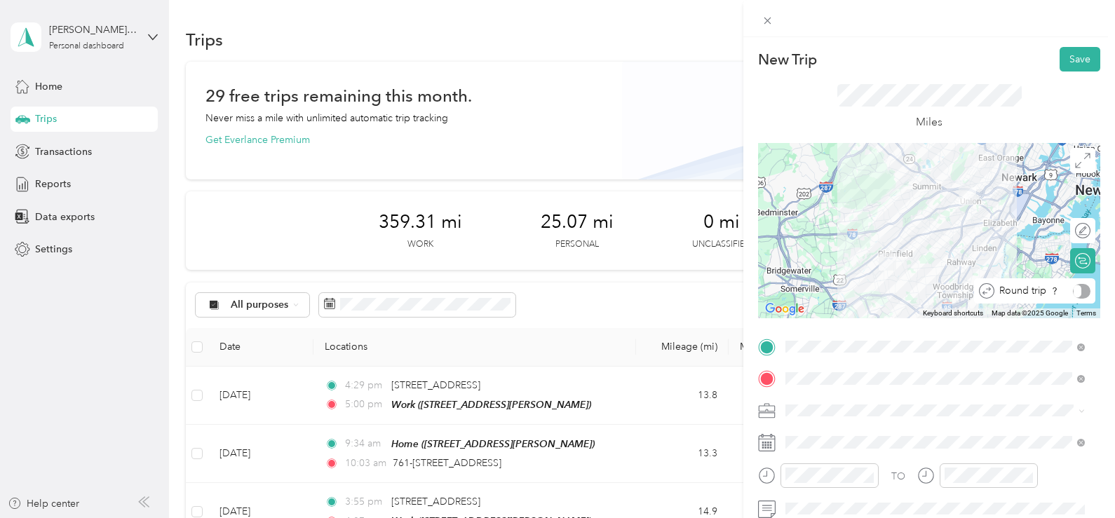
click at [1066, 293] on div "Round trip" at bounding box center [1042, 291] width 96 height 15
click at [1065, 293] on div at bounding box center [1075, 291] width 29 height 15
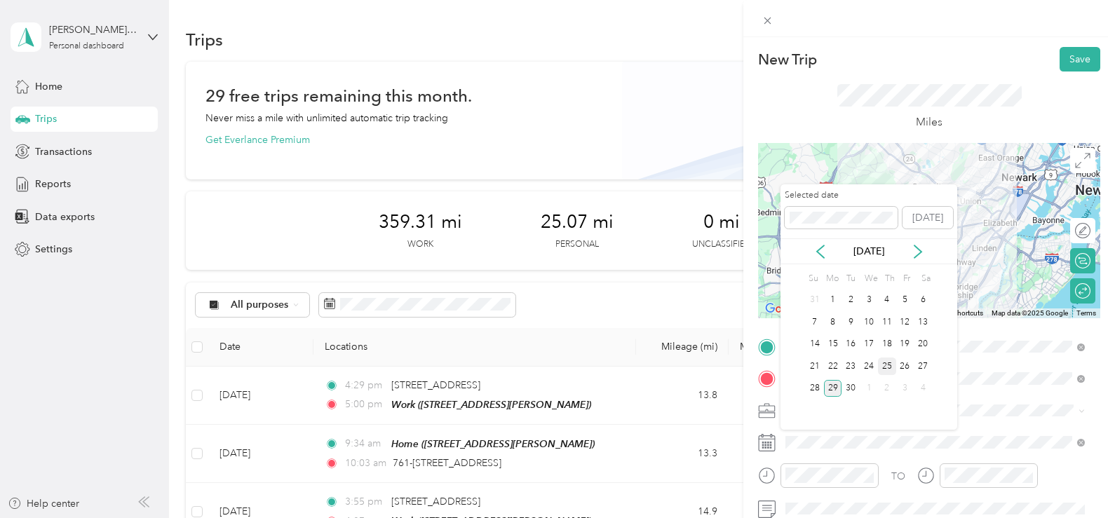
click at [890, 369] on div "25" at bounding box center [887, 367] width 18 height 18
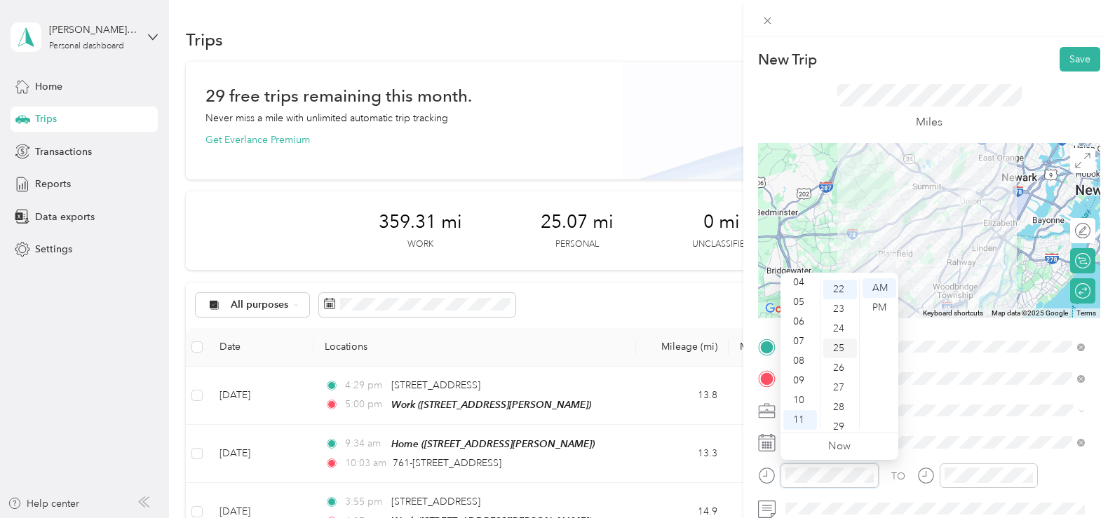
scroll to position [432, 0]
click at [802, 380] on div "09" at bounding box center [800, 381] width 34 height 20
click at [839, 287] on div "00" at bounding box center [840, 288] width 34 height 20
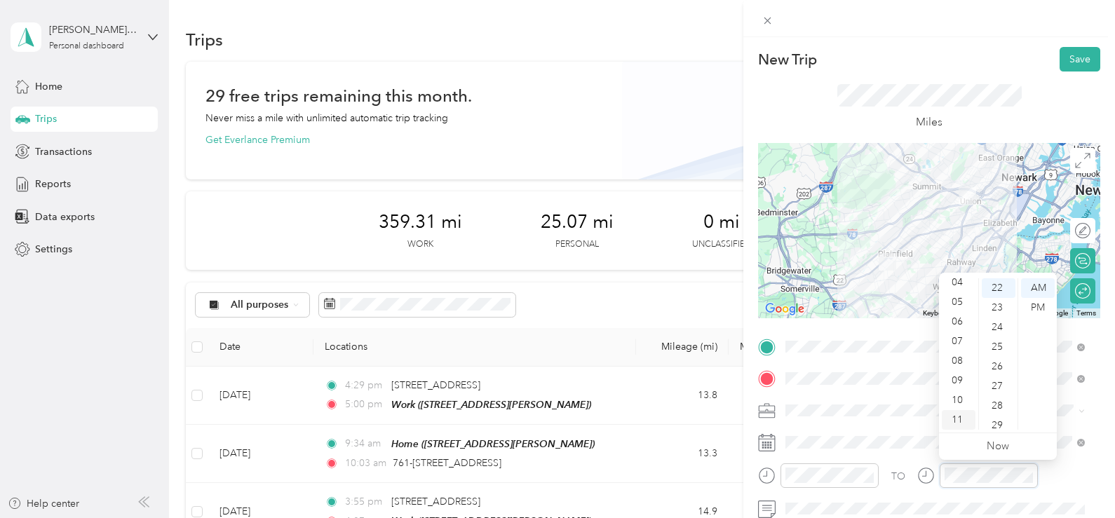
scroll to position [432, 0]
click at [954, 285] on div "04" at bounding box center [958, 283] width 34 height 20
click at [995, 287] on div "00" at bounding box center [998, 288] width 34 height 20
click at [1033, 306] on div "PM" at bounding box center [1038, 308] width 34 height 20
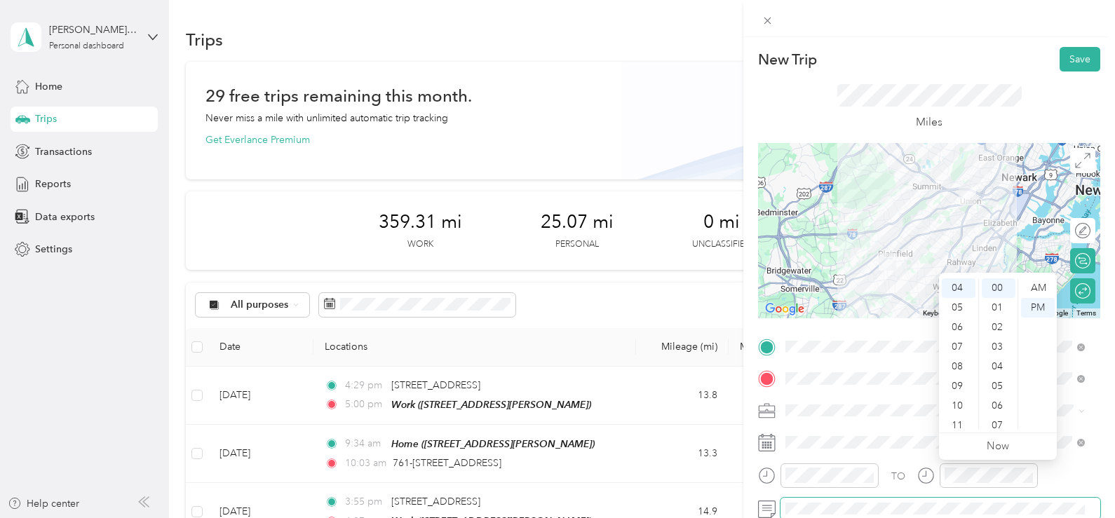
click at [881, 501] on span at bounding box center [940, 509] width 320 height 22
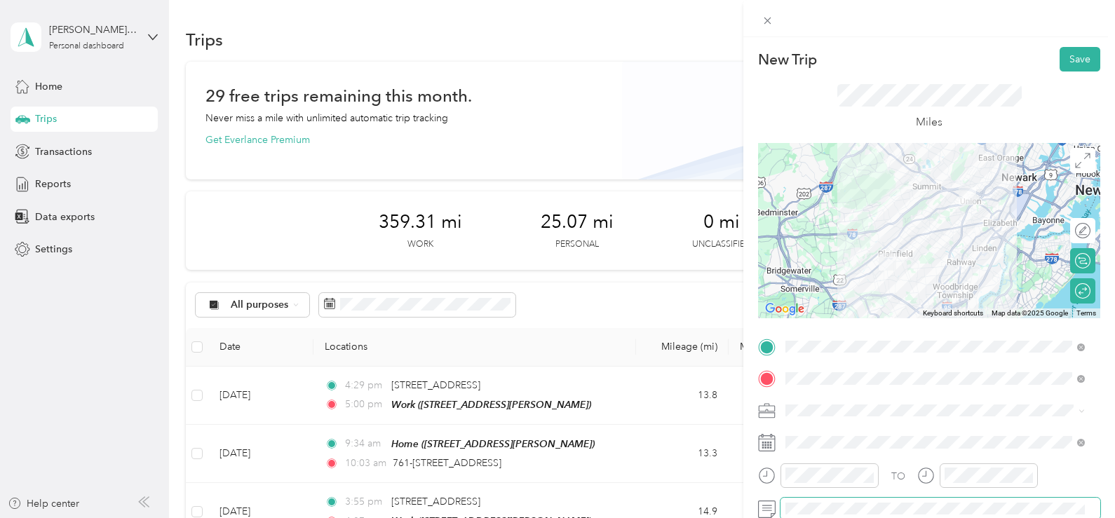
scroll to position [140, 0]
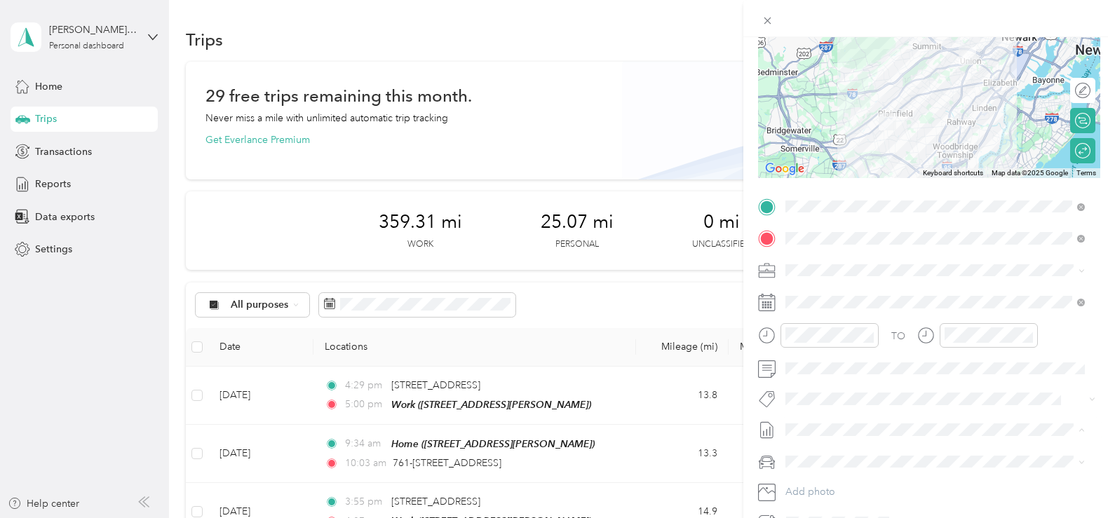
click at [850, 470] on span "[DATE] - [DATE]" at bounding box center [820, 476] width 70 height 15
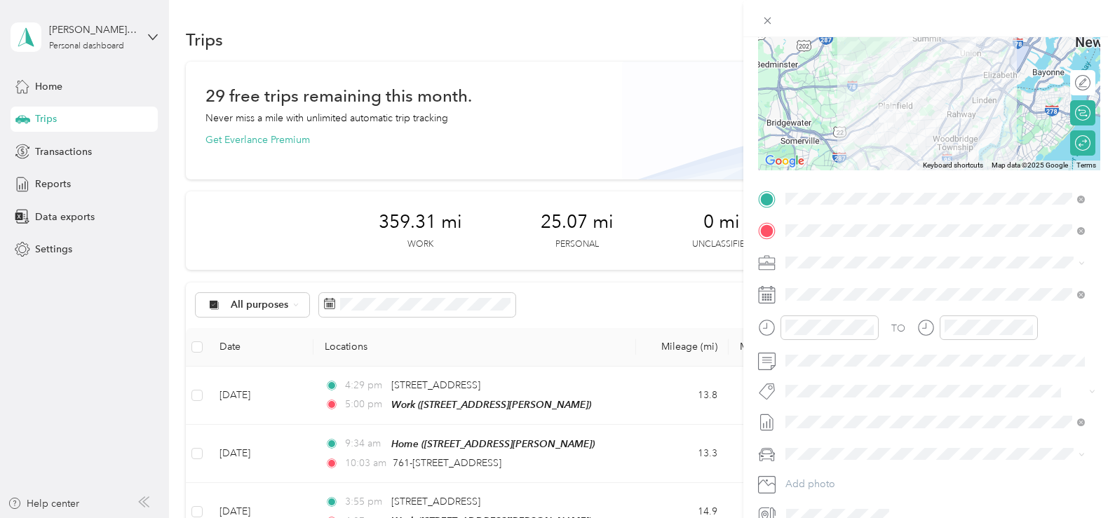
scroll to position [0, 0]
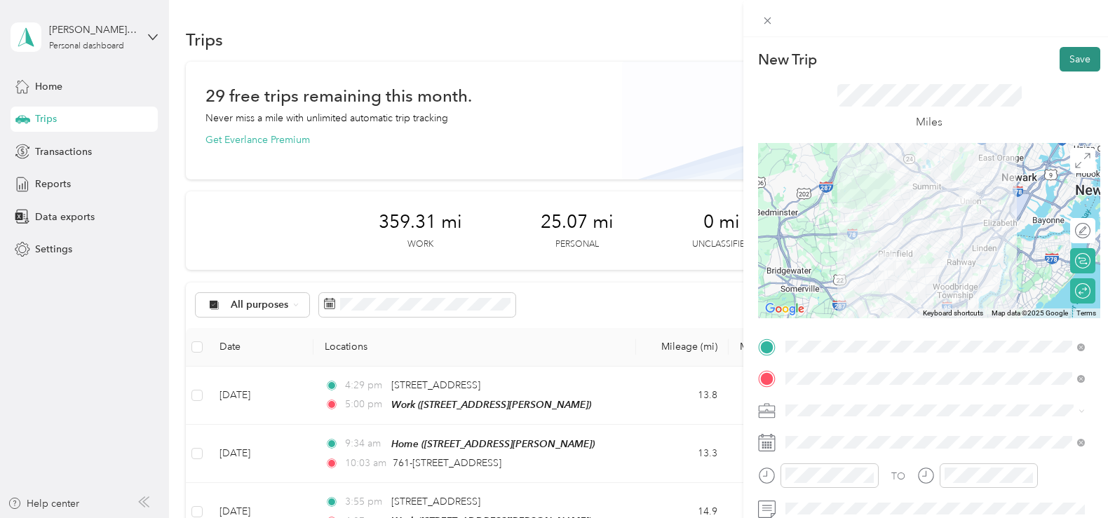
click at [1068, 63] on button "Save" at bounding box center [1079, 59] width 41 height 25
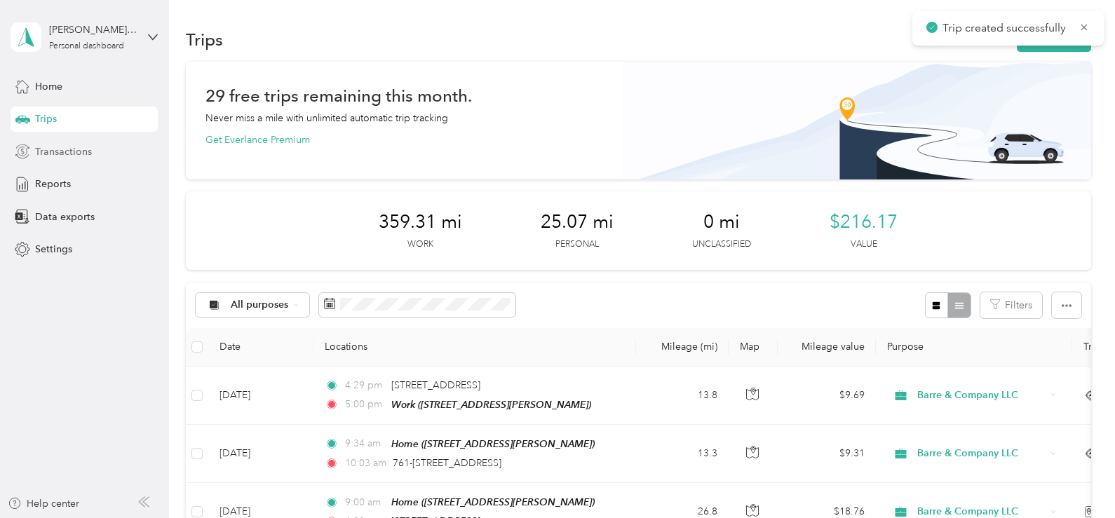
click at [102, 156] on div "Transactions" at bounding box center [84, 151] width 147 height 25
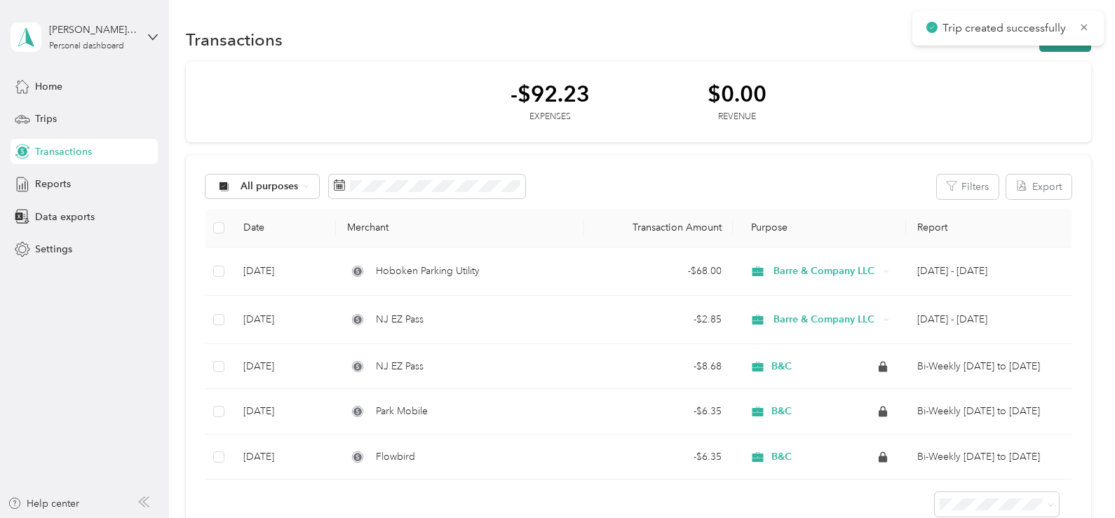
click at [1053, 46] on button "New" at bounding box center [1065, 39] width 52 height 25
click at [1038, 69] on div "Expense" at bounding box center [1050, 66] width 53 height 15
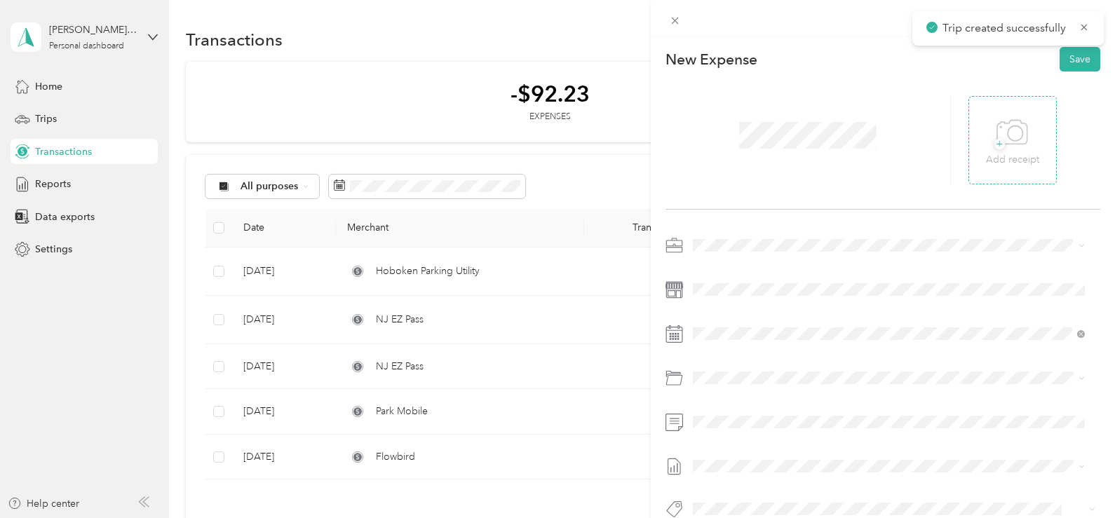
click at [994, 140] on span "+" at bounding box center [999, 144] width 11 height 11
click at [785, 297] on span at bounding box center [894, 289] width 413 height 22
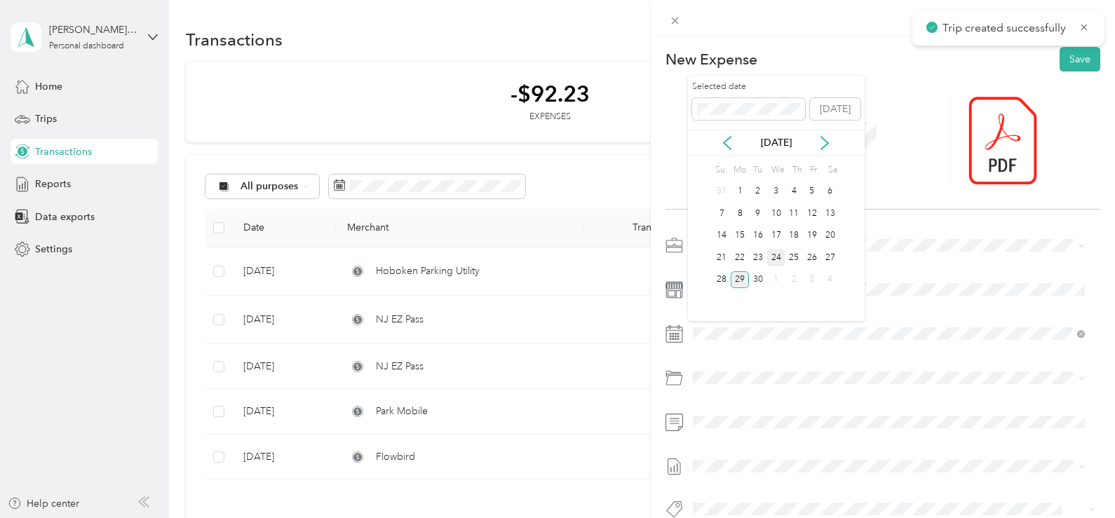
click at [784, 254] on div "24" at bounding box center [776, 258] width 18 height 18
click at [780, 517] on div "This expense cannot be edited because it is either under review, approved, or p…" at bounding box center [554, 518] width 1108 height 0
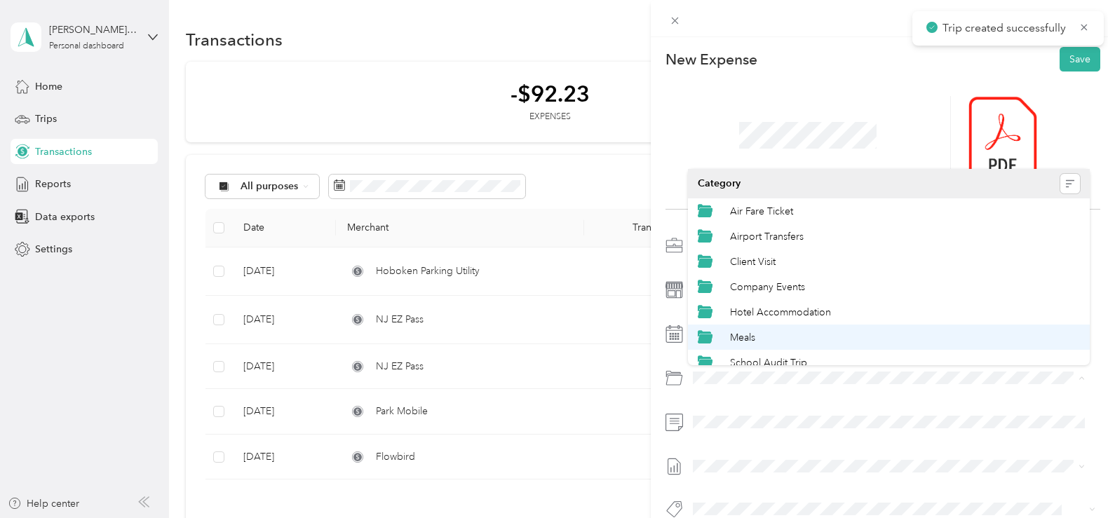
scroll to position [60, 0]
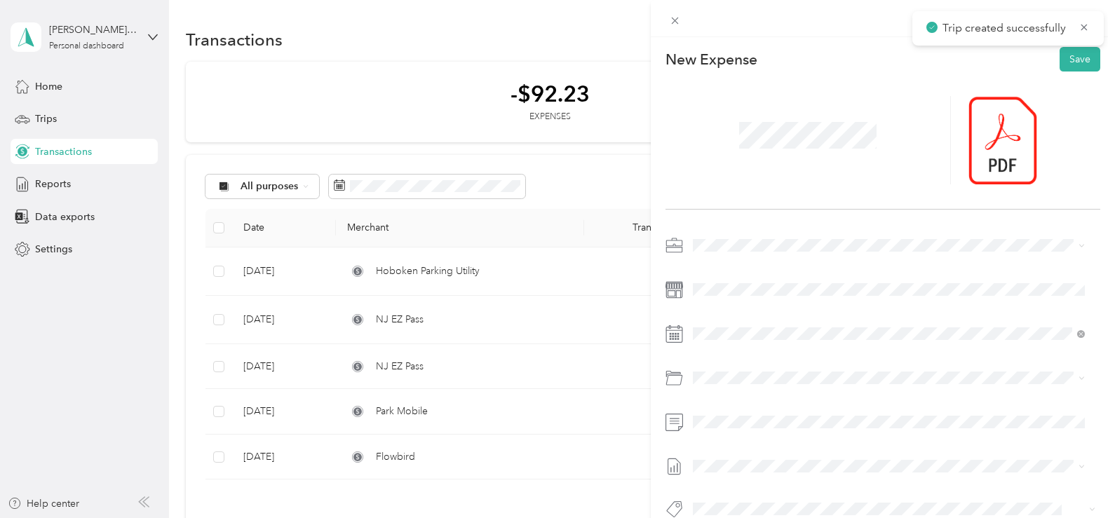
click at [782, 299] on span "School Audit Trip" at bounding box center [768, 303] width 77 height 12
click at [742, 416] on span "[DATE] - [DATE]" at bounding box center [728, 419] width 70 height 15
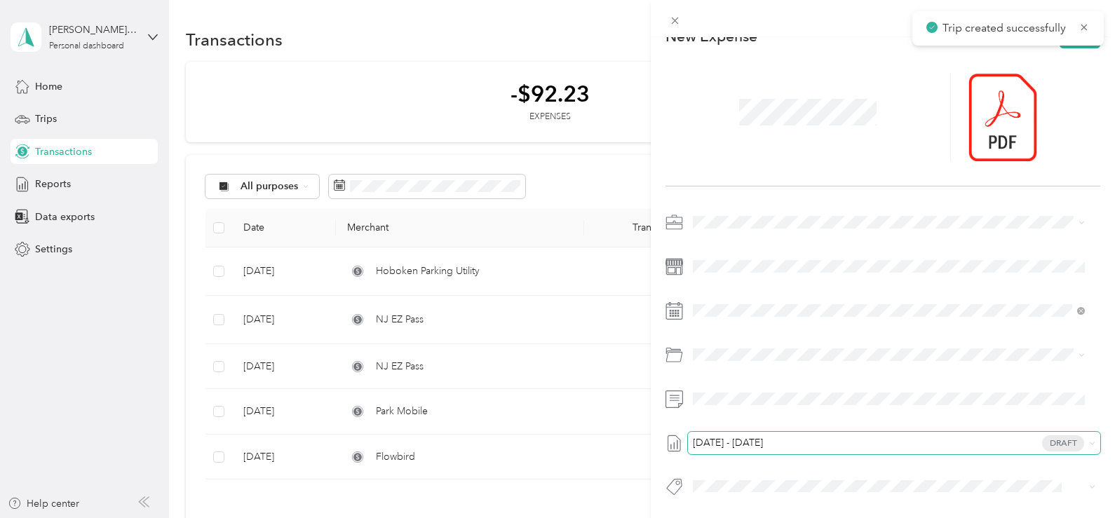
scroll to position [0, 0]
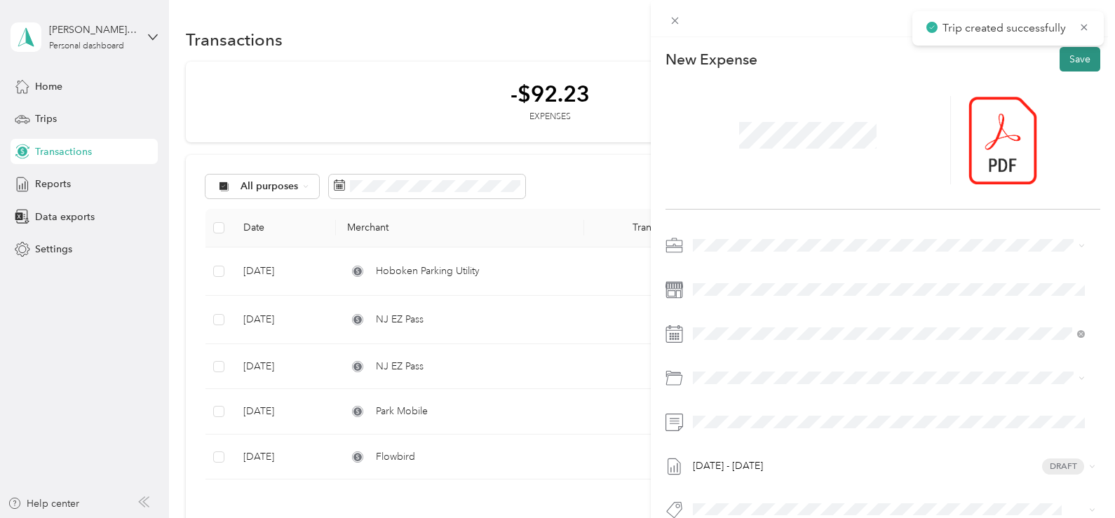
click at [1065, 60] on button "Save" at bounding box center [1079, 59] width 41 height 25
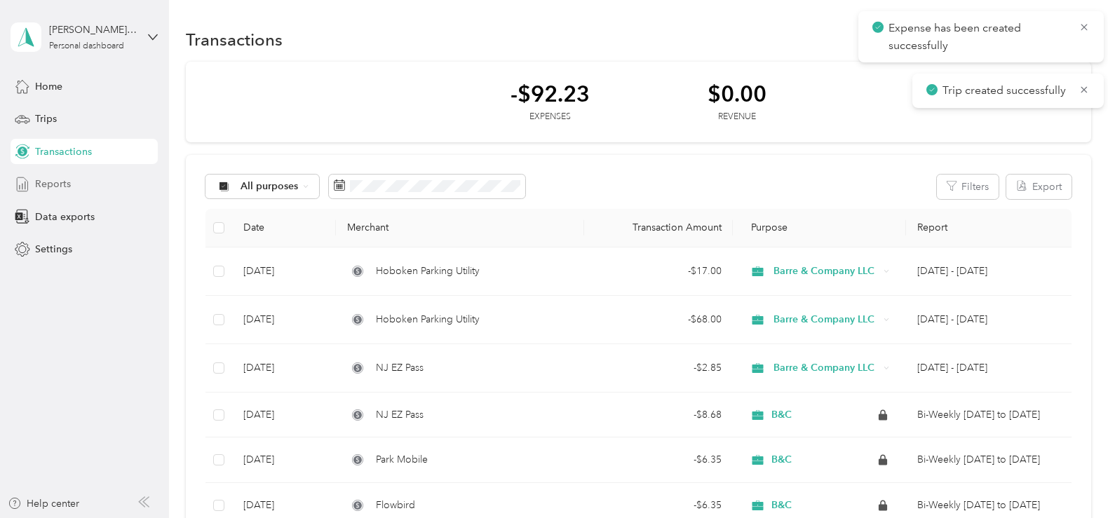
click at [57, 181] on span "Reports" at bounding box center [53, 184] width 36 height 15
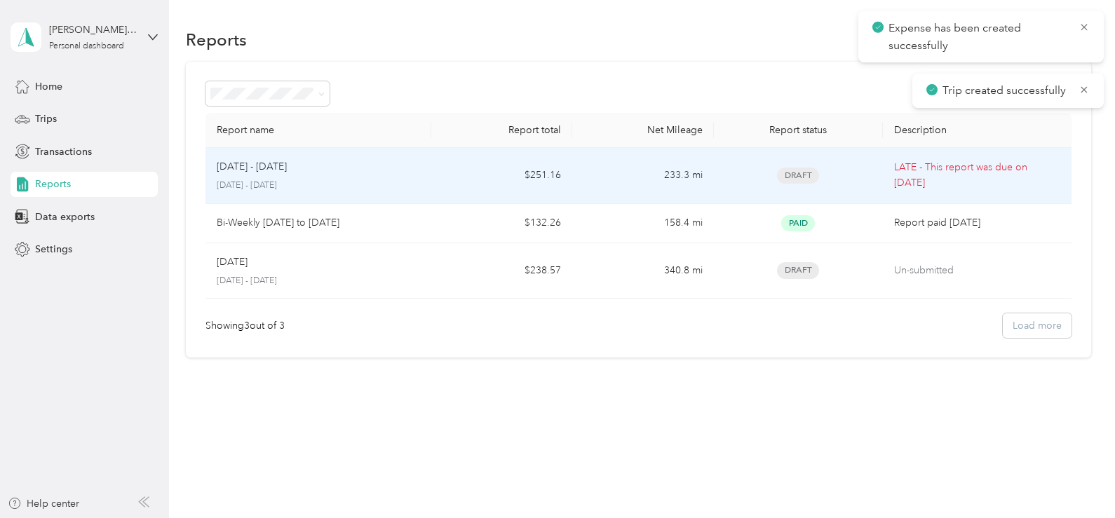
click at [353, 185] on p "[DATE] - [DATE]" at bounding box center [318, 185] width 203 height 13
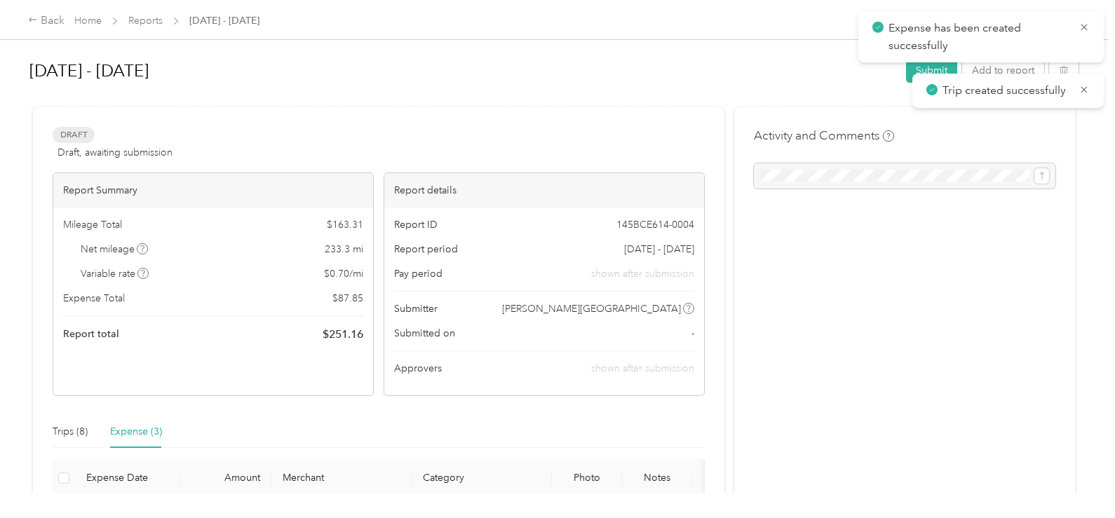
scroll to position [140, 0]
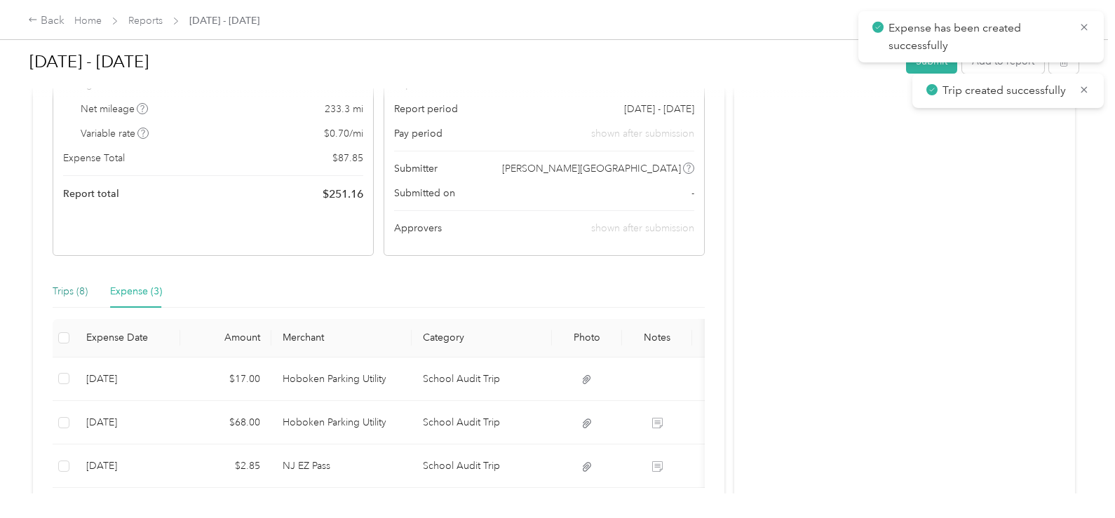
click at [61, 290] on div "Trips (8)" at bounding box center [70, 291] width 35 height 15
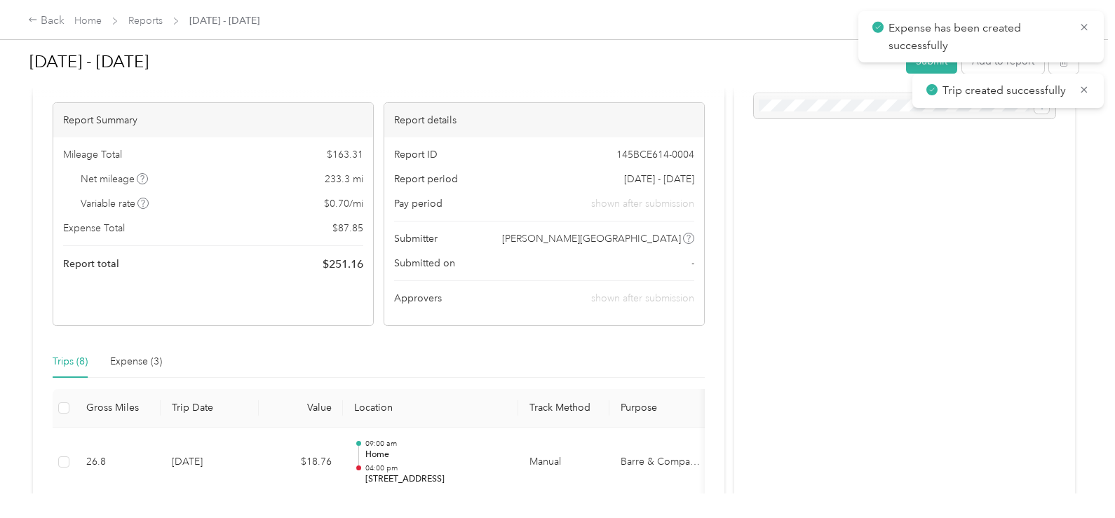
scroll to position [0, 0]
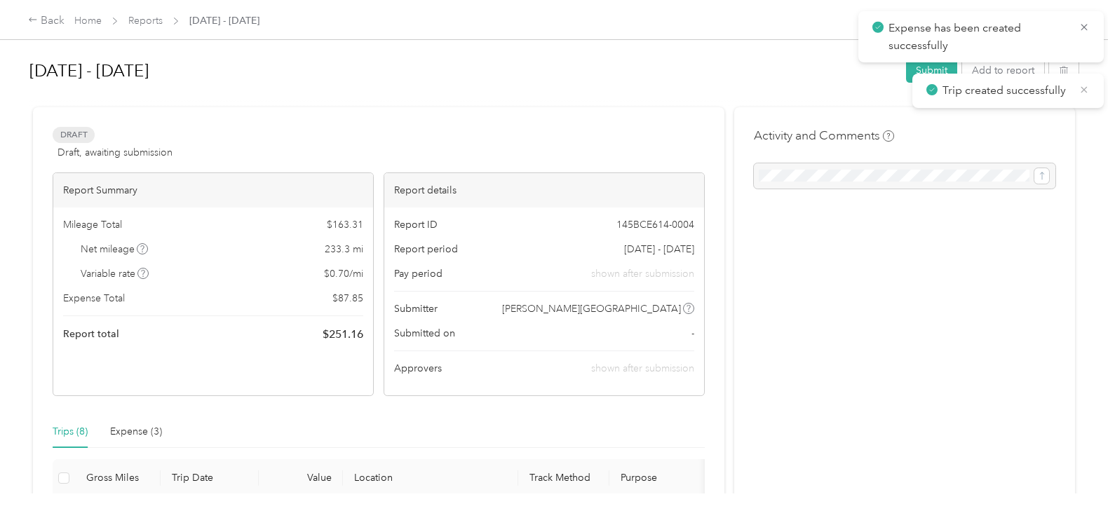
click at [1084, 92] on icon at bounding box center [1083, 89] width 11 height 13
click at [931, 68] on button "Submit" at bounding box center [931, 70] width 51 height 25
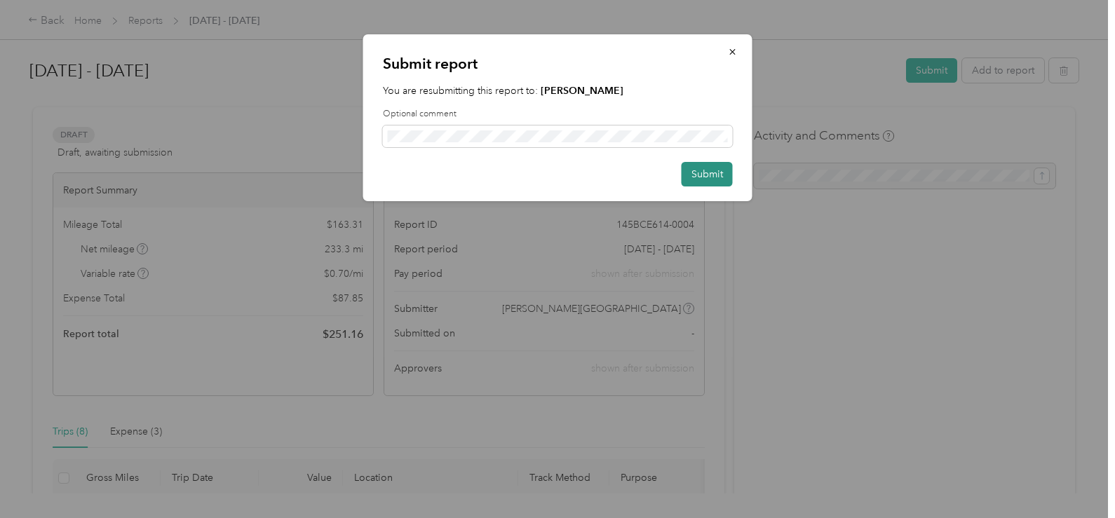
click at [693, 177] on button "Submit" at bounding box center [706, 174] width 51 height 25
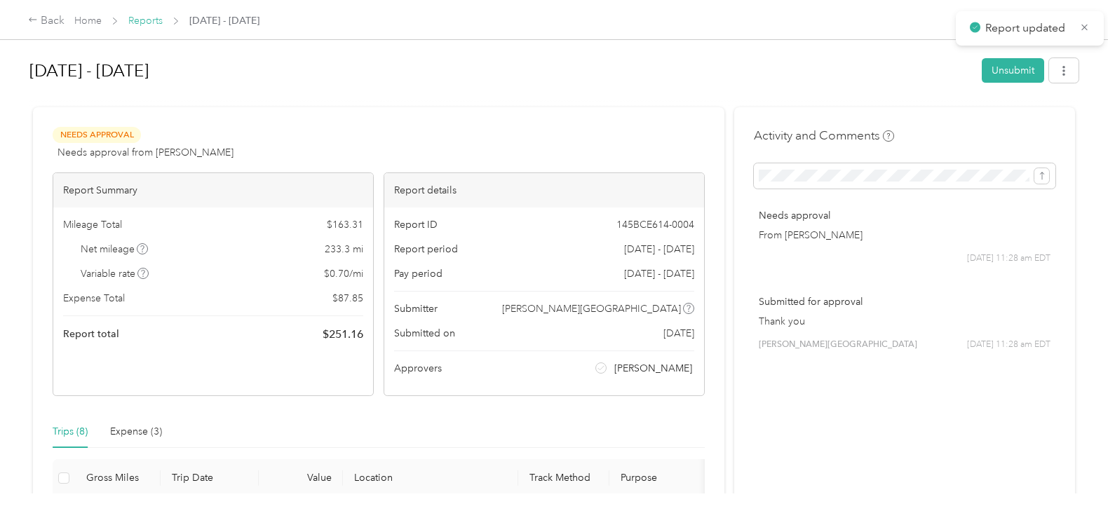
click at [144, 20] on link "Reports" at bounding box center [145, 21] width 34 height 12
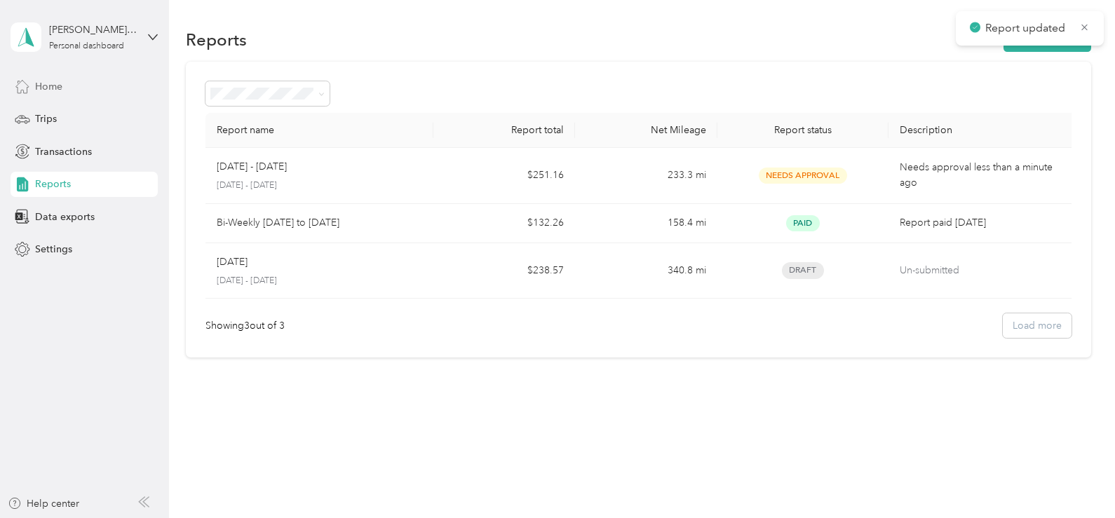
click at [90, 81] on div "Home" at bounding box center [84, 86] width 147 height 25
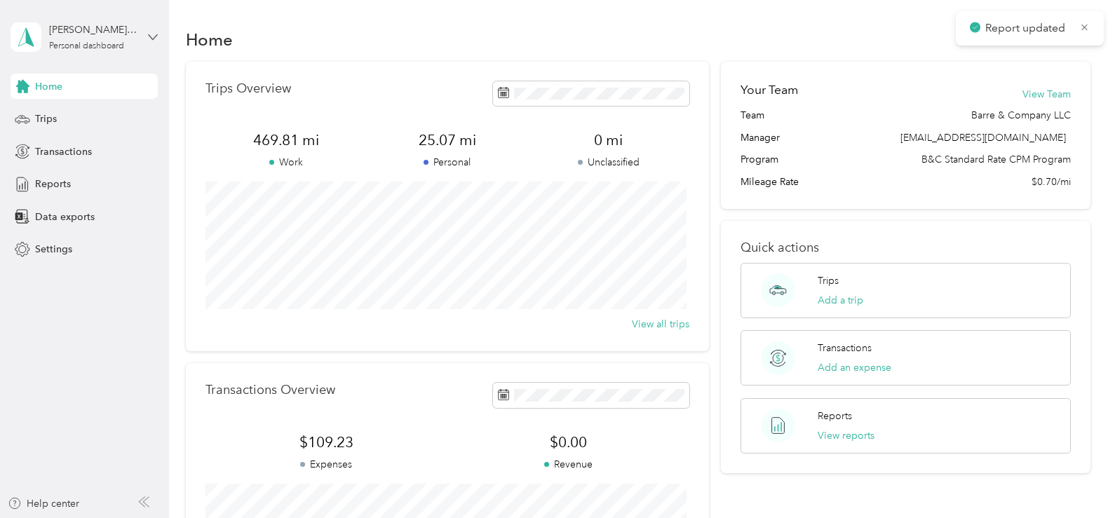
click at [154, 40] on icon at bounding box center [153, 37] width 10 height 10
click at [57, 114] on div "Log out" at bounding box center [50, 115] width 54 height 15
